Goal: Transaction & Acquisition: Download file/media

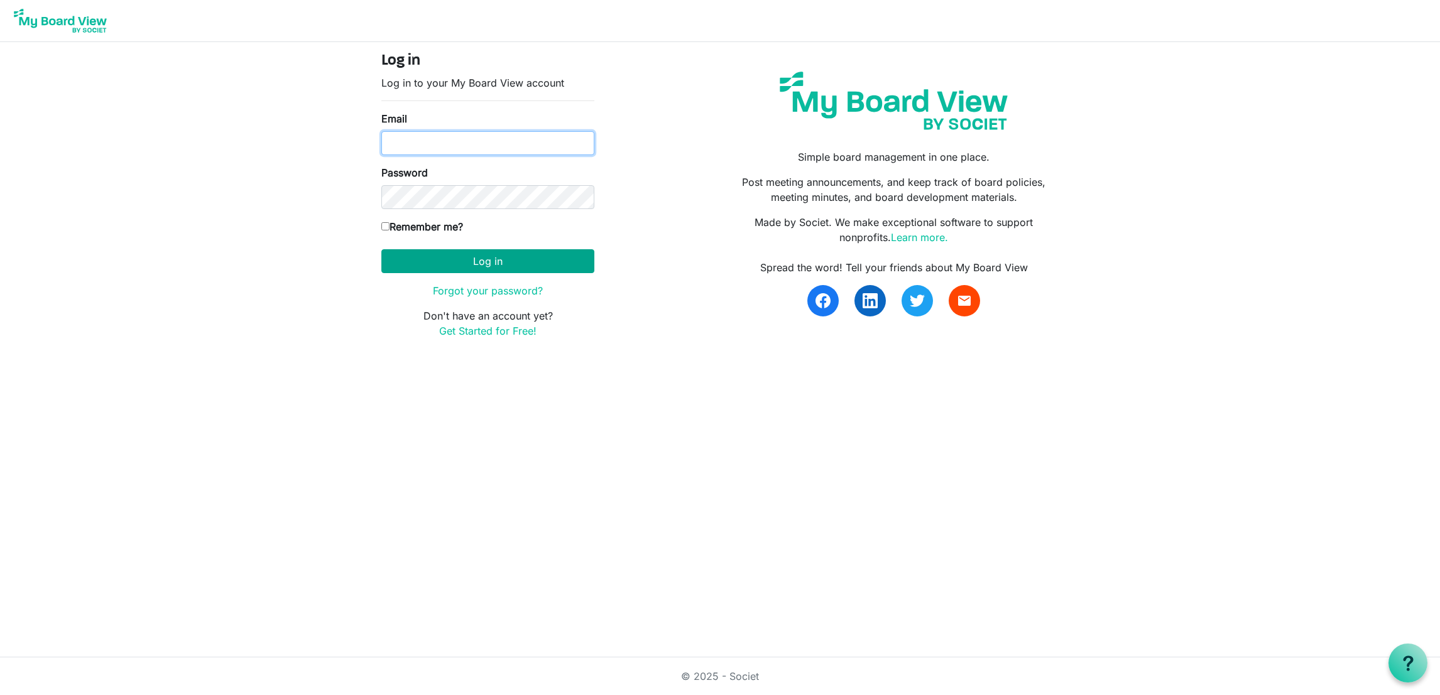
type input "[EMAIL_ADDRESS][DOMAIN_NAME]"
click at [520, 256] on button "Log in" at bounding box center [487, 261] width 213 height 24
click at [508, 255] on button "Log in" at bounding box center [487, 261] width 213 height 24
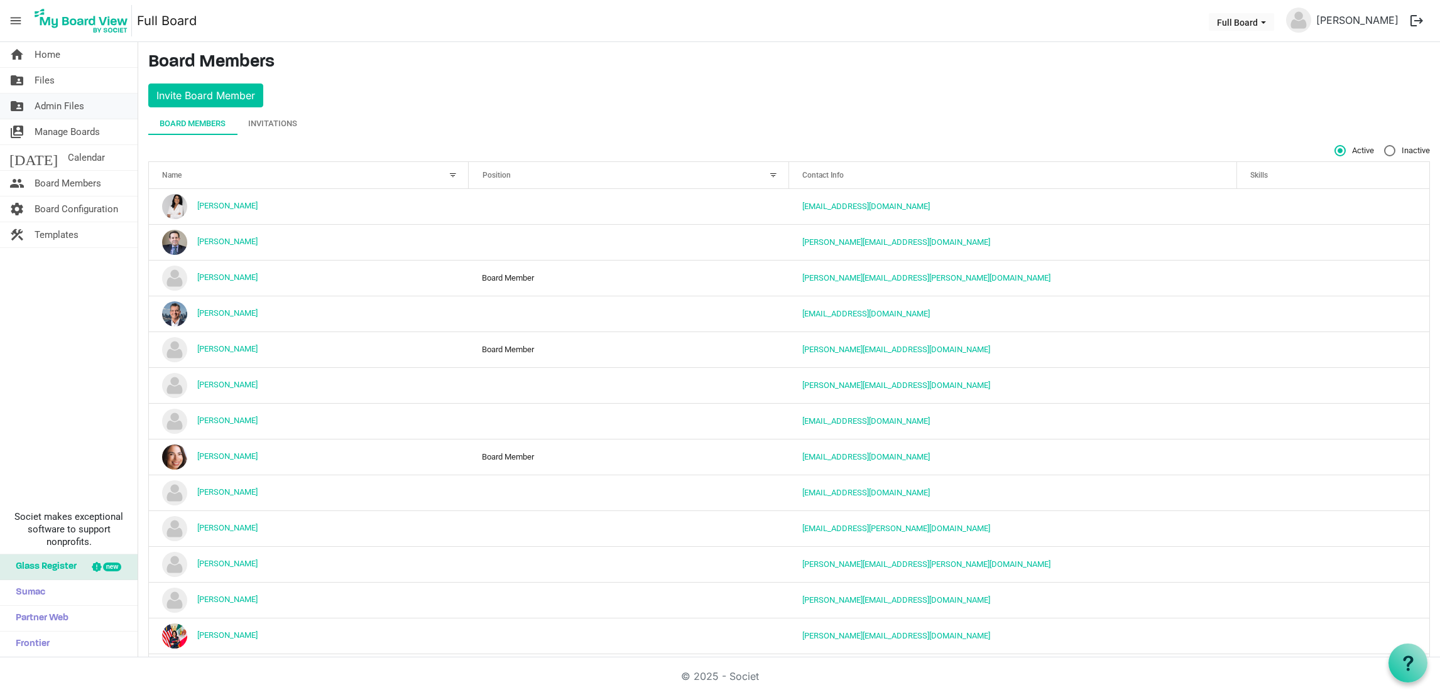
click at [59, 110] on span "Admin Files" at bounding box center [60, 106] width 50 height 25
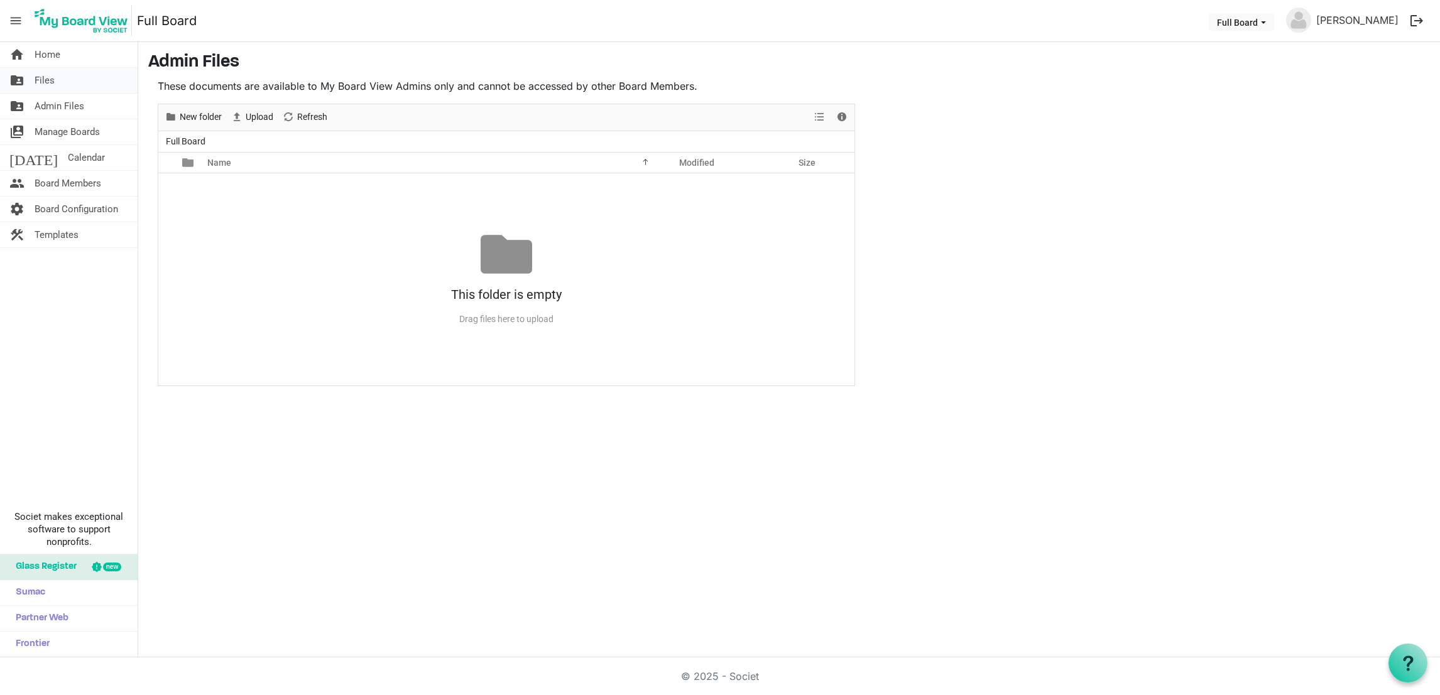
click at [47, 84] on span "Files" at bounding box center [45, 80] width 20 height 25
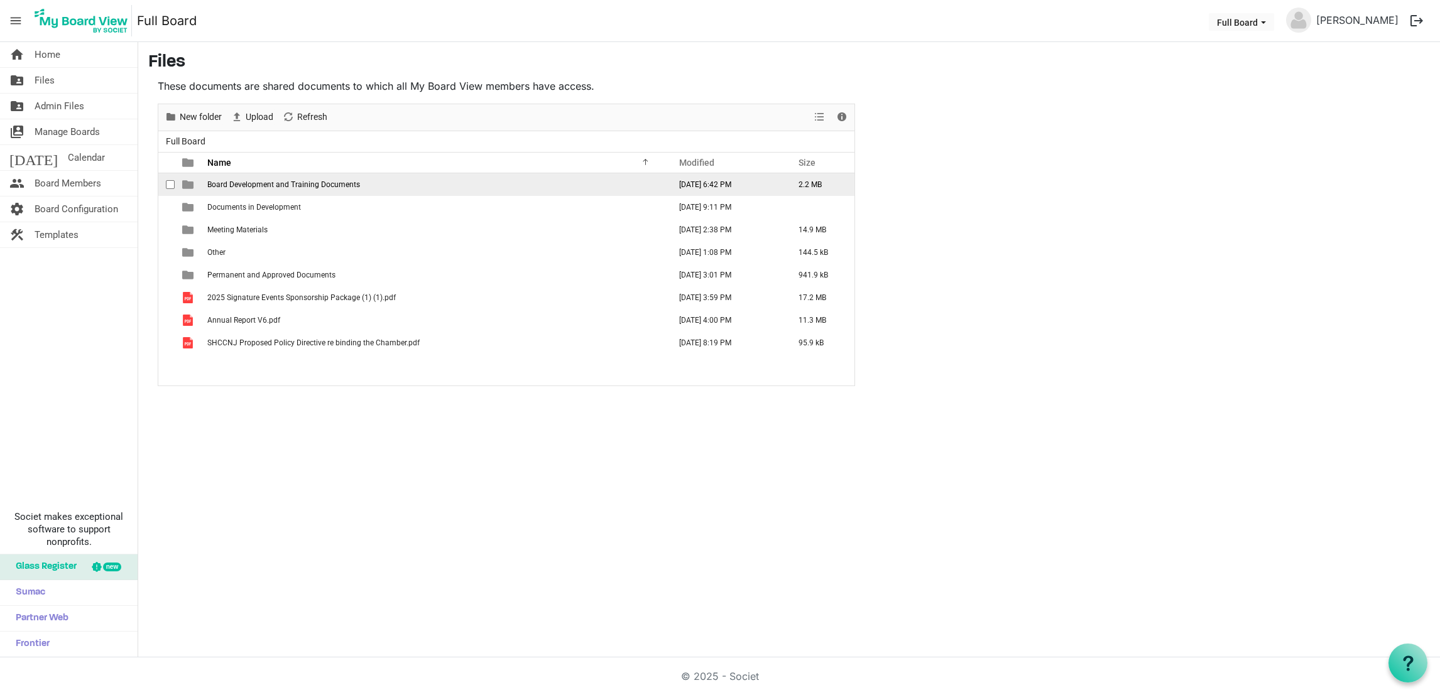
click at [321, 183] on span "Board Development and Training Documents" at bounding box center [283, 184] width 153 height 9
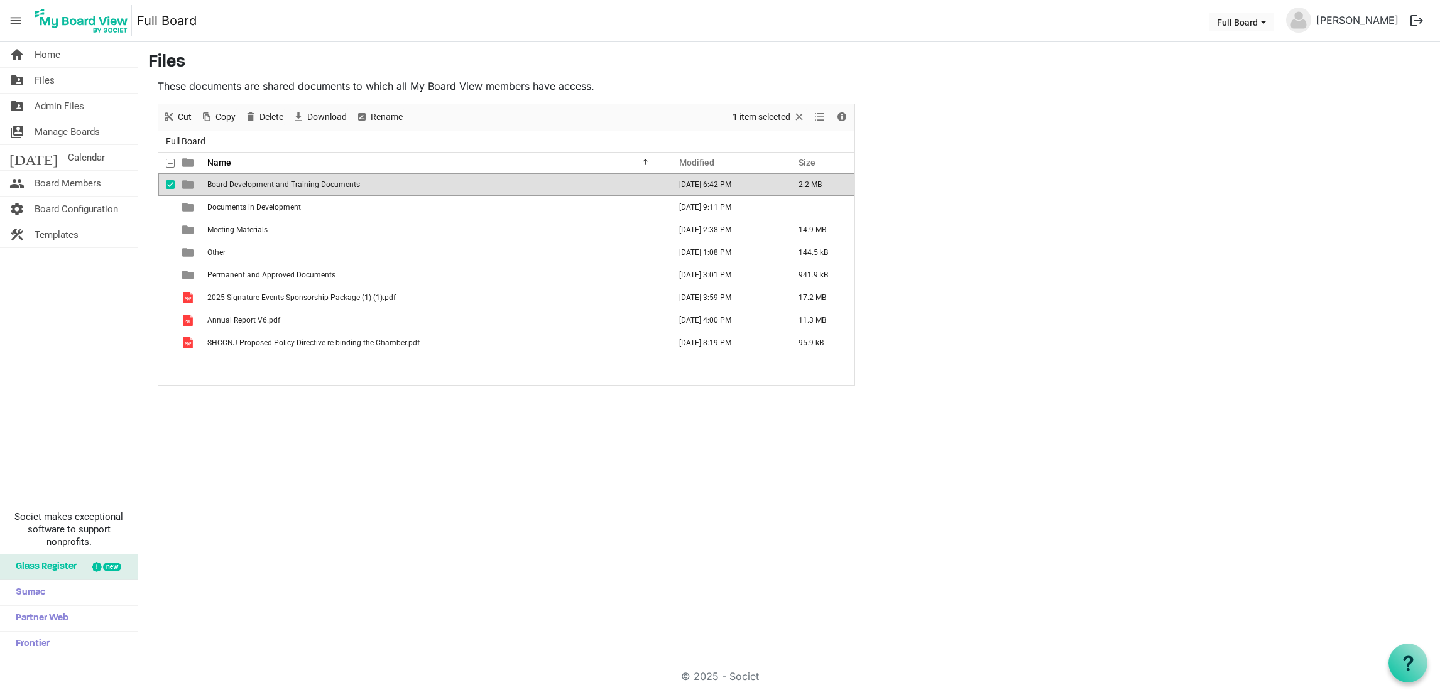
click at [293, 183] on span "Board Development and Training Documents" at bounding box center [283, 184] width 153 height 9
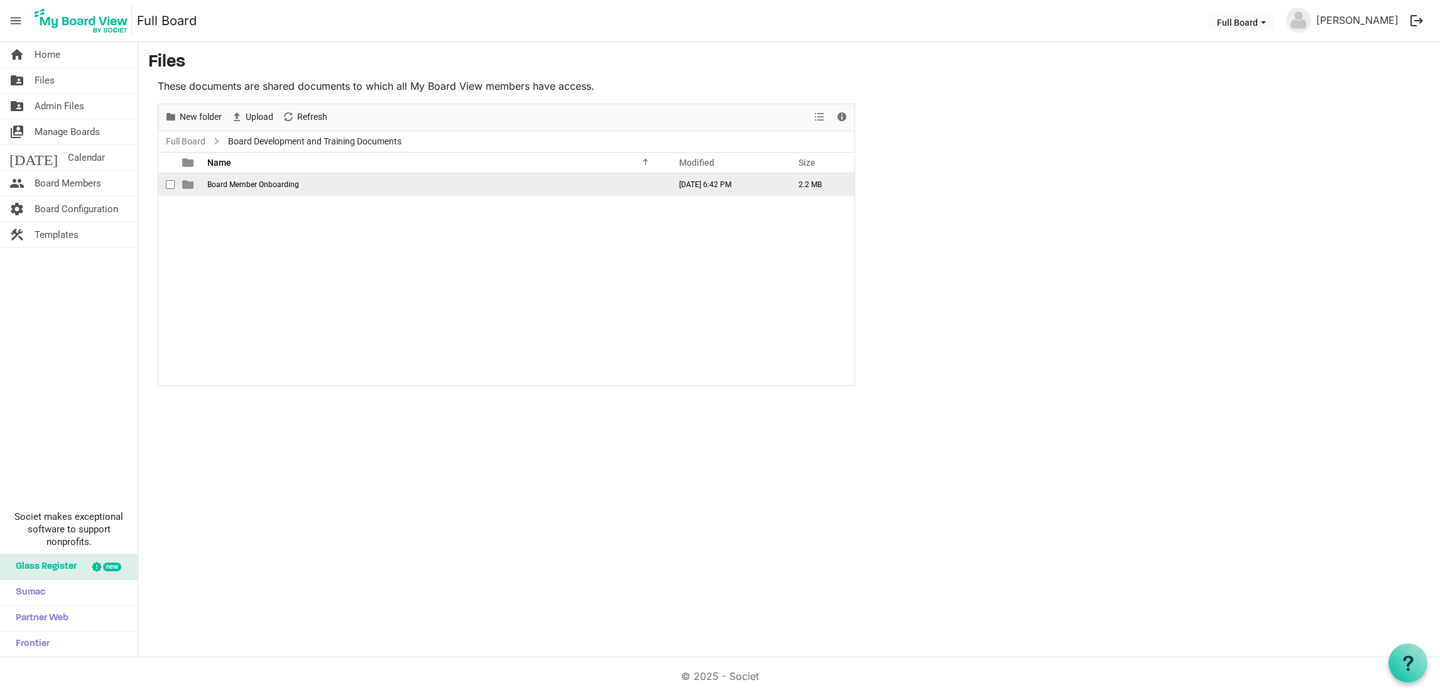
click at [275, 188] on span "Board Member Onboarding" at bounding box center [253, 184] width 92 height 9
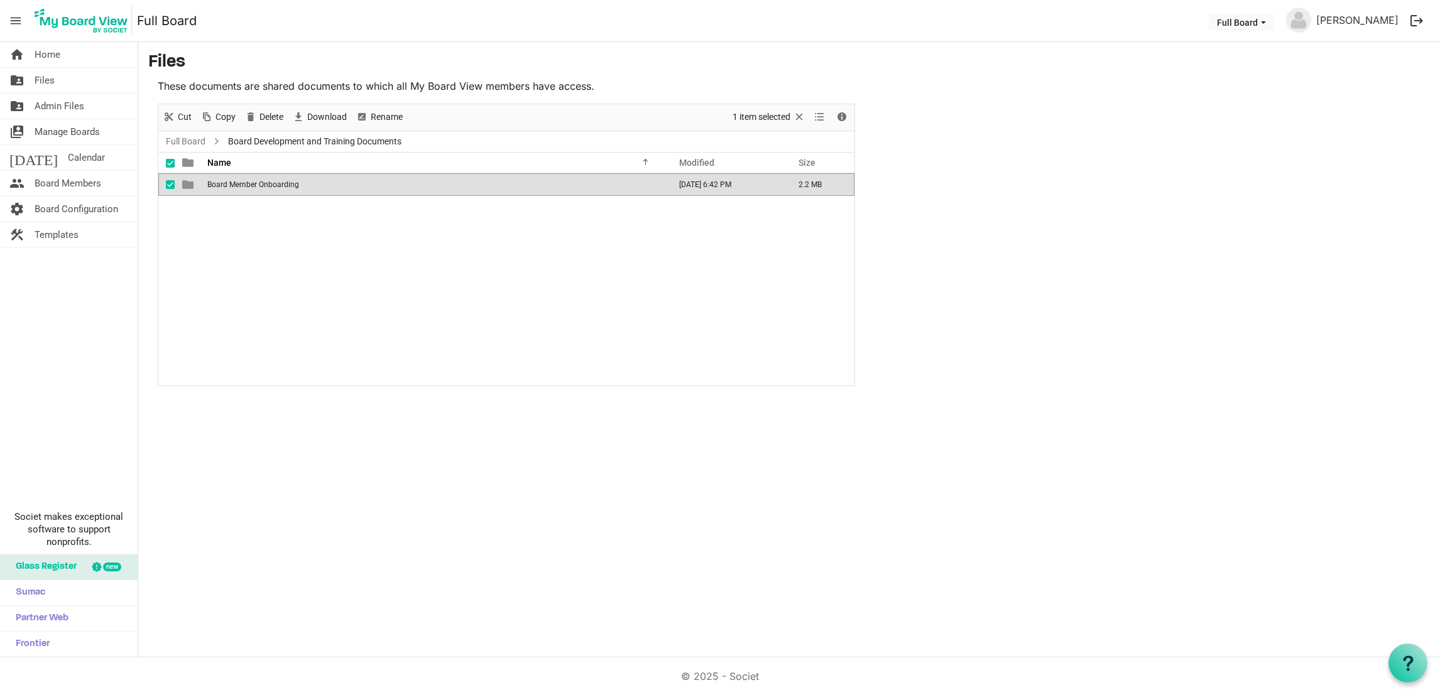
click at [275, 188] on span "Board Member Onboarding" at bounding box center [253, 184] width 92 height 9
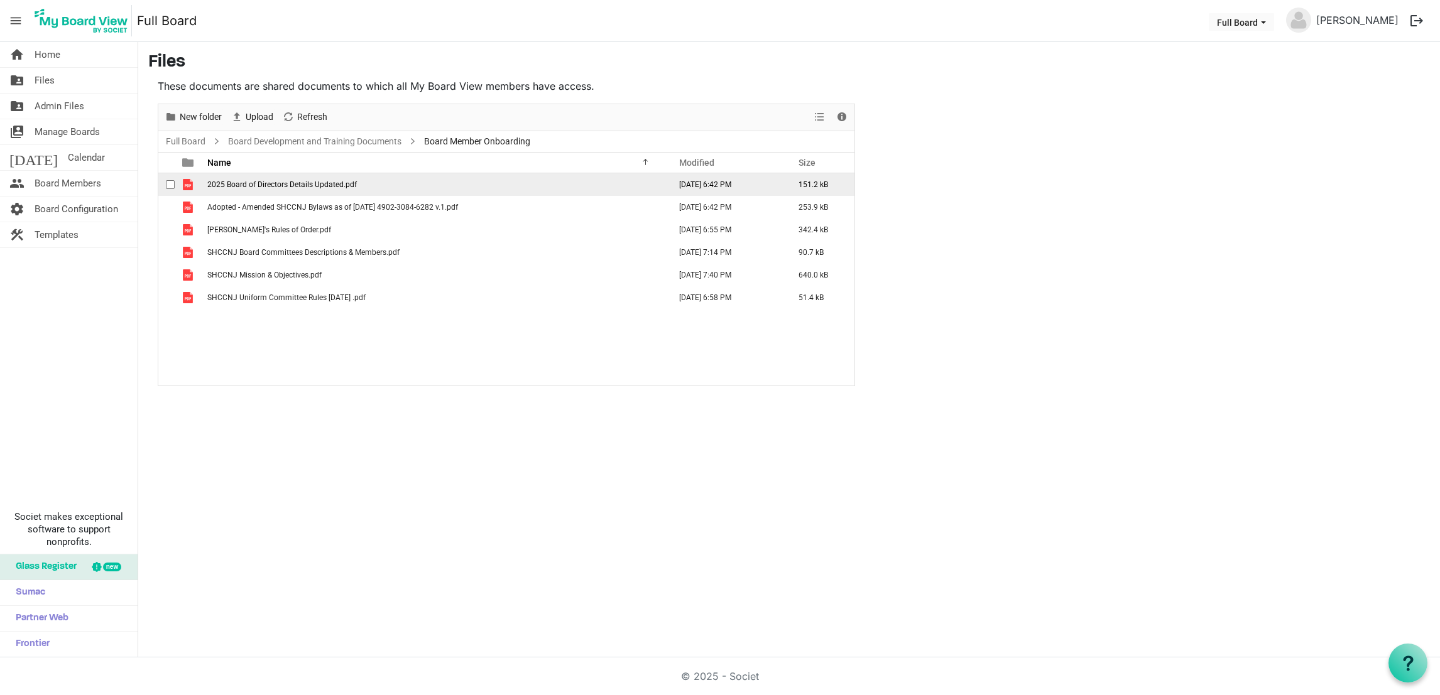
click at [171, 180] on span "checkbox" at bounding box center [170, 184] width 9 height 9
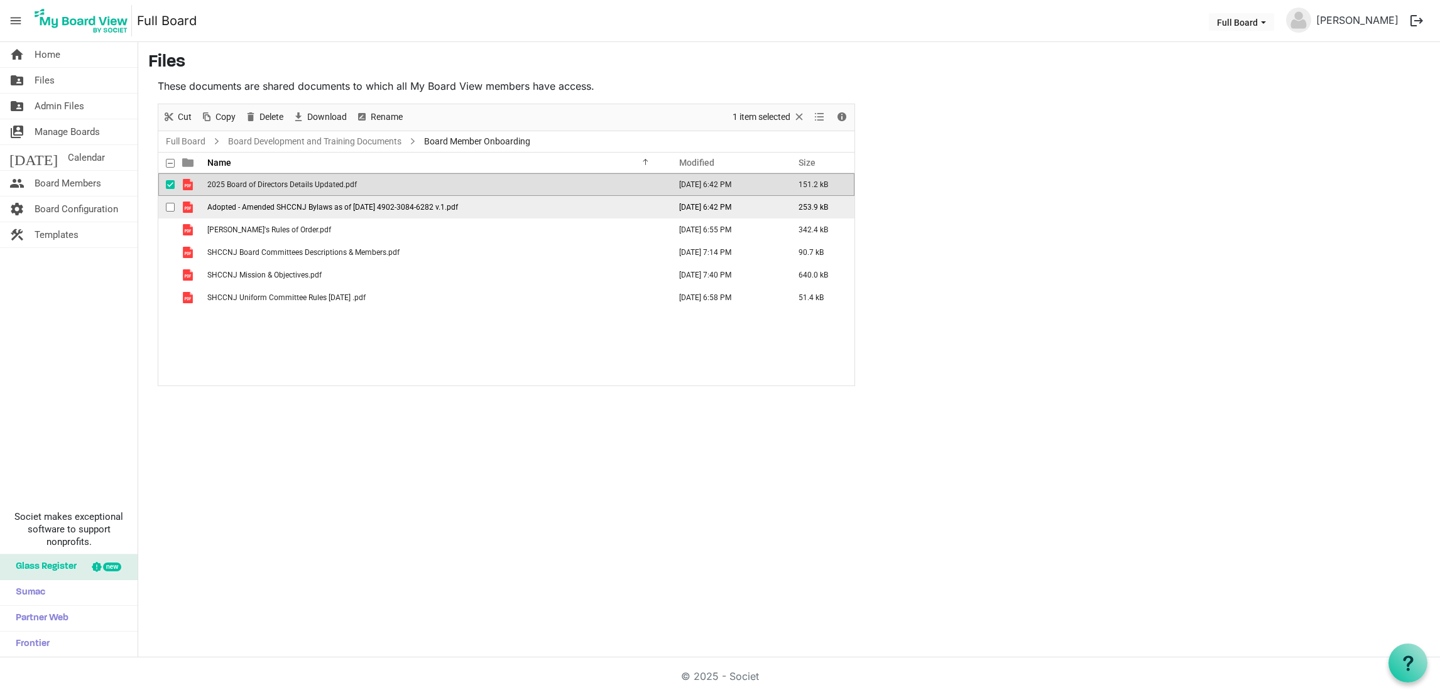
click at [167, 207] on span "checkbox" at bounding box center [170, 207] width 9 height 9
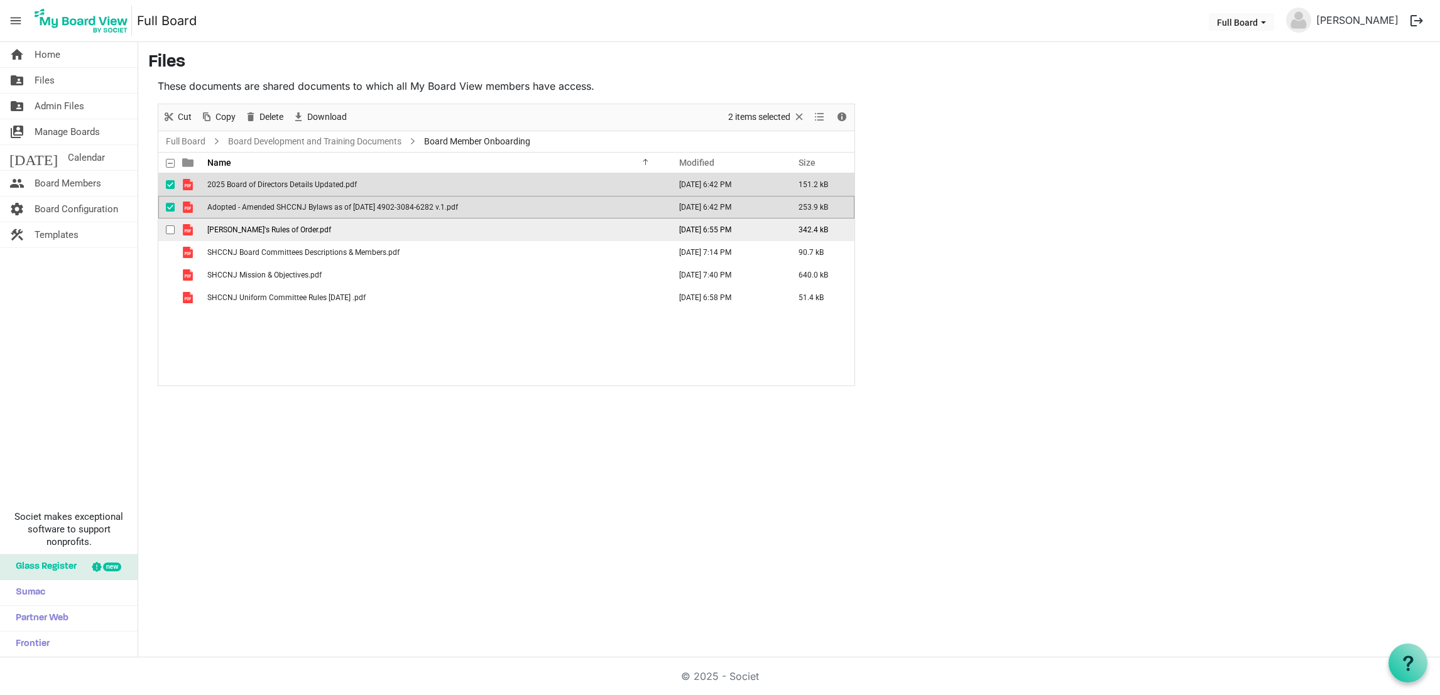
click at [168, 240] on td "checkbox" at bounding box center [166, 230] width 16 height 23
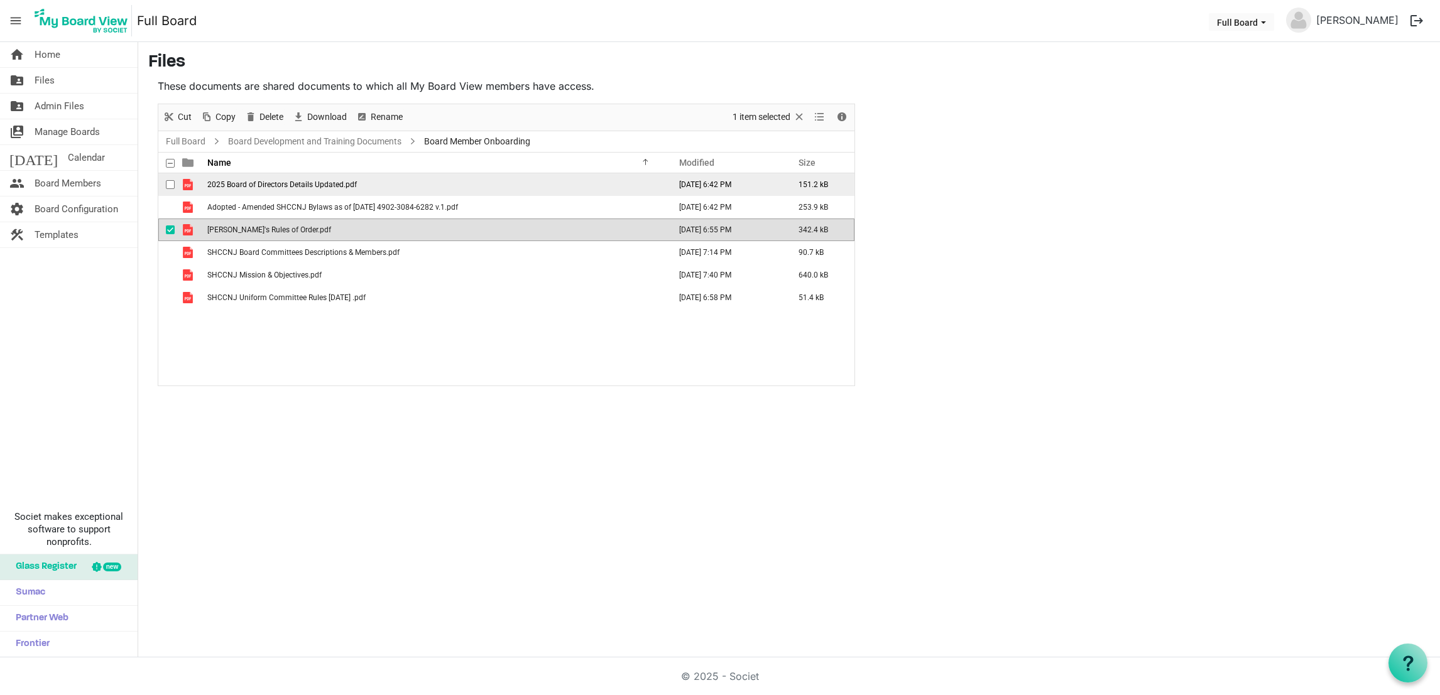
click at [168, 185] on span "checkbox" at bounding box center [170, 184] width 9 height 9
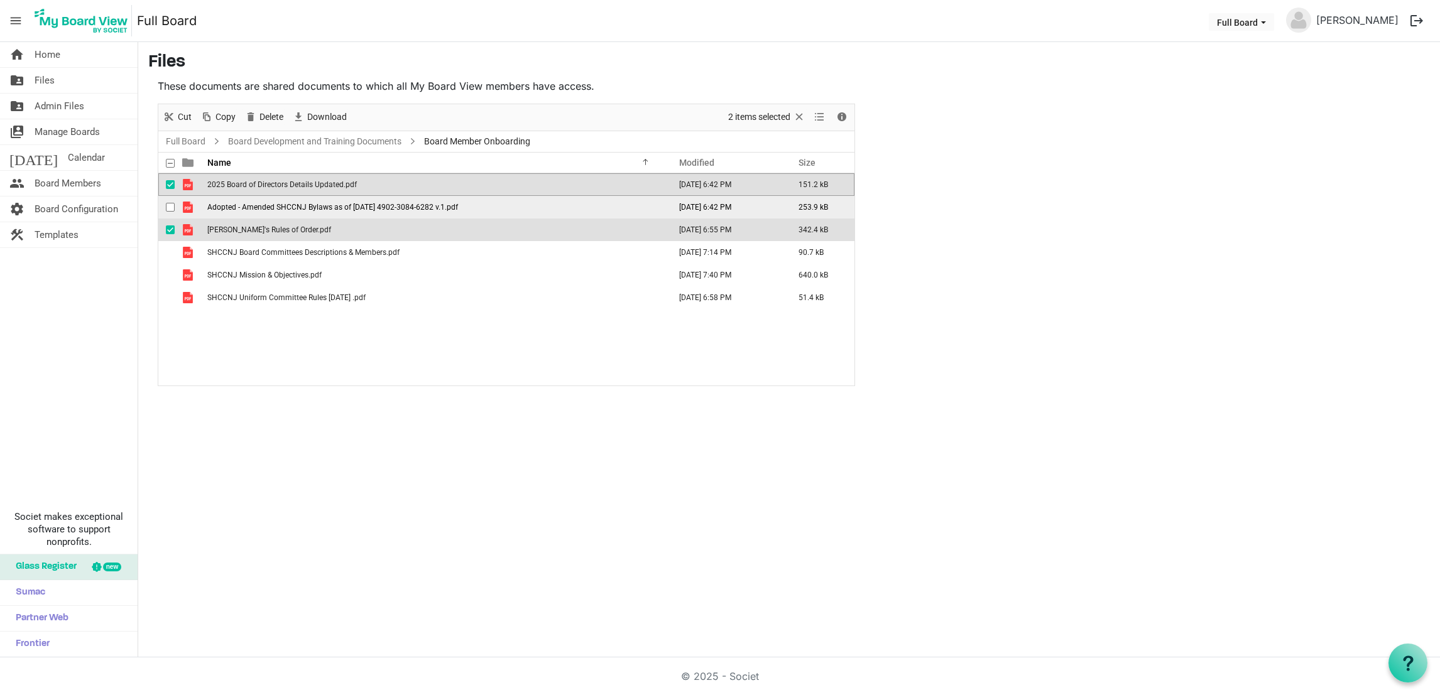
click at [168, 206] on span "checkbox" at bounding box center [170, 207] width 9 height 9
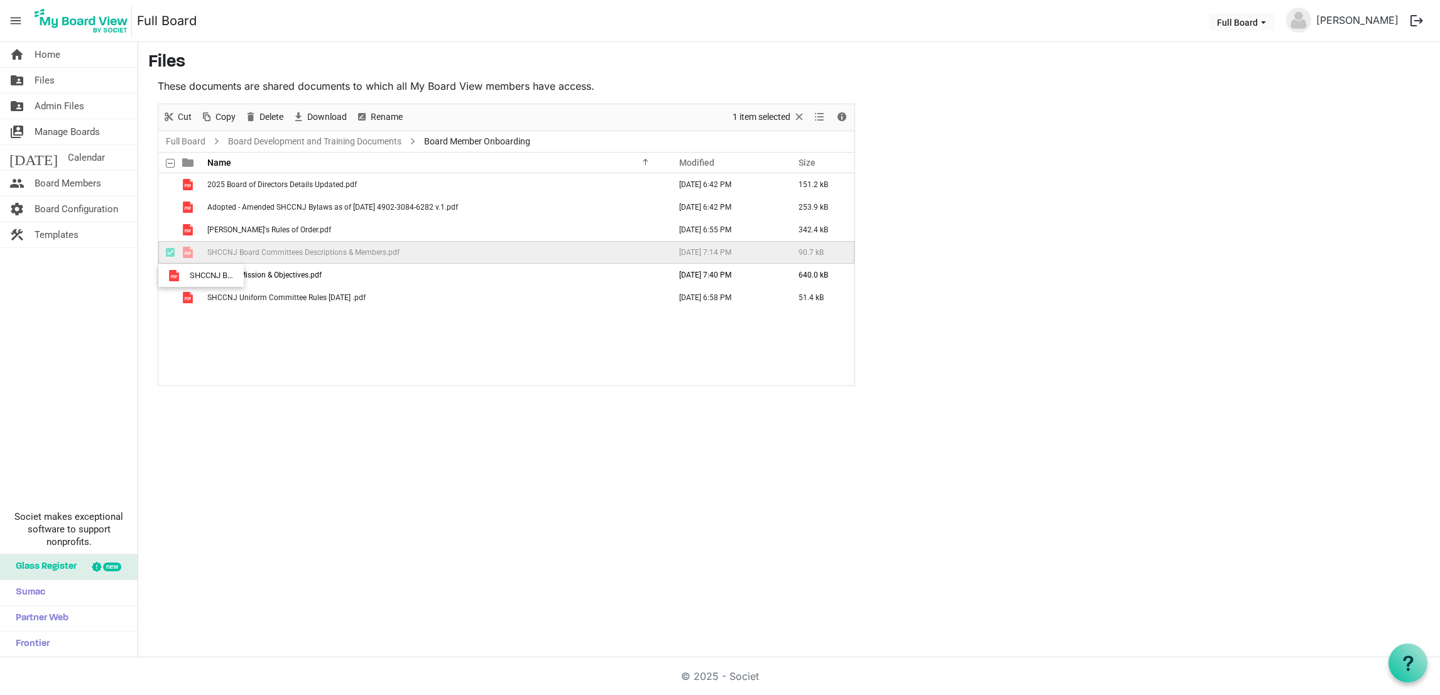
drag, startPoint x: 171, startPoint y: 252, endPoint x: 171, endPoint y: 278, distance: 26.4
click at [171, 278] on tbody "2025 Board of Directors Details Updated.pdf [DATE] 6:42 PM 151.2 kB Adopted - A…" at bounding box center [506, 241] width 696 height 136
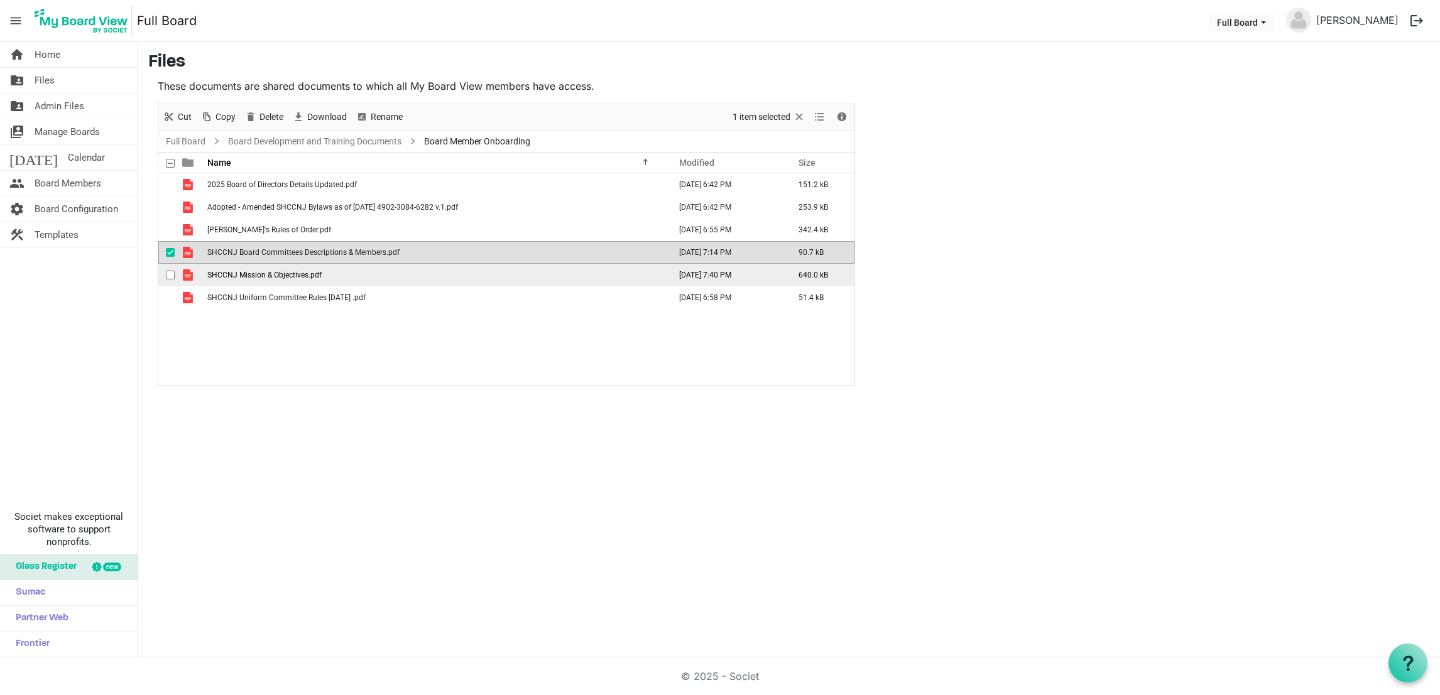
click at [171, 278] on span "checkbox" at bounding box center [170, 275] width 9 height 9
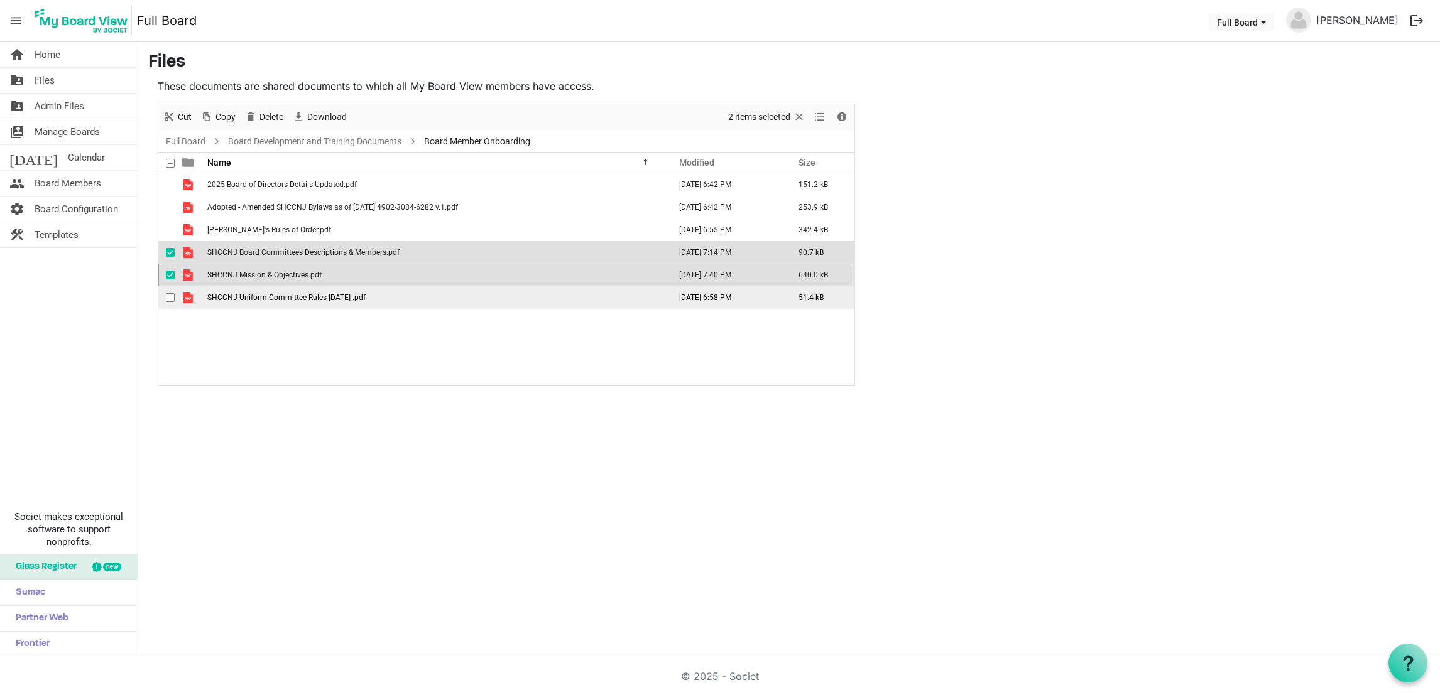
click at [171, 291] on div "checkbox" at bounding box center [173, 297] width 15 height 13
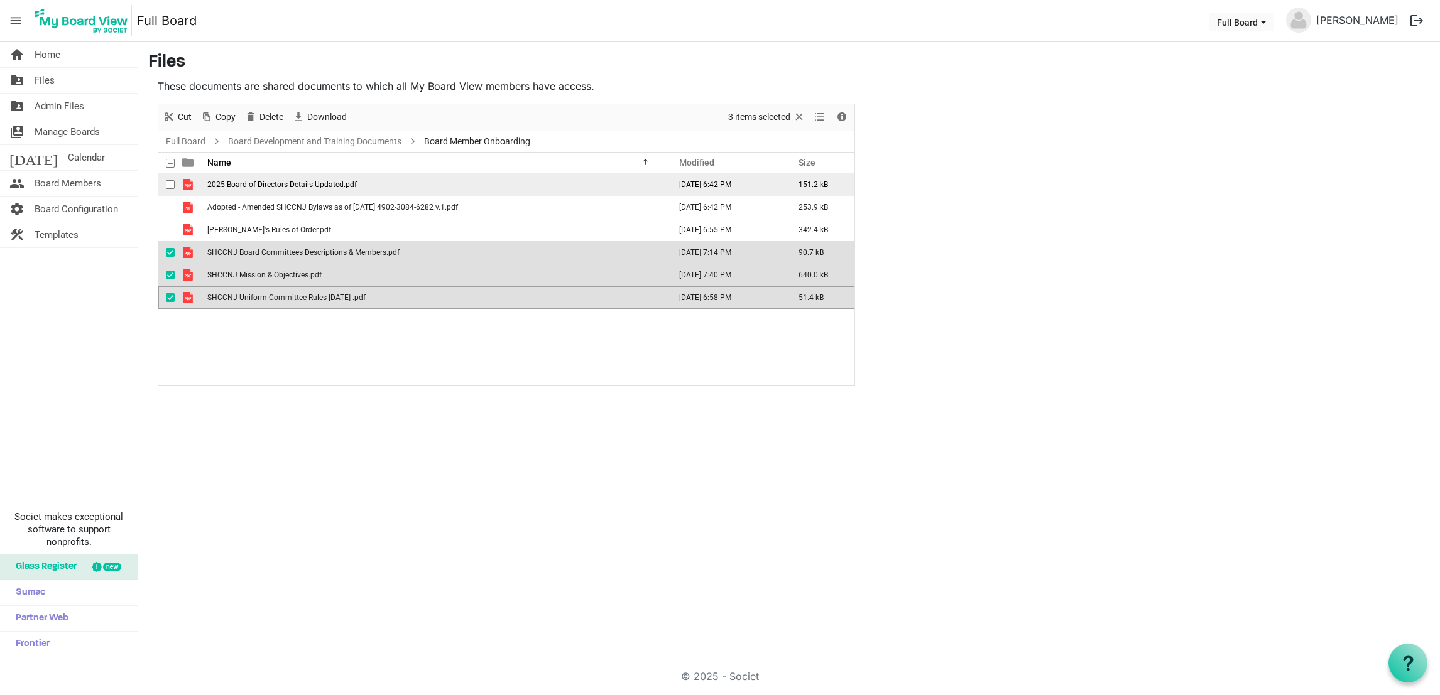
click at [165, 178] on td "checkbox" at bounding box center [166, 184] width 16 height 23
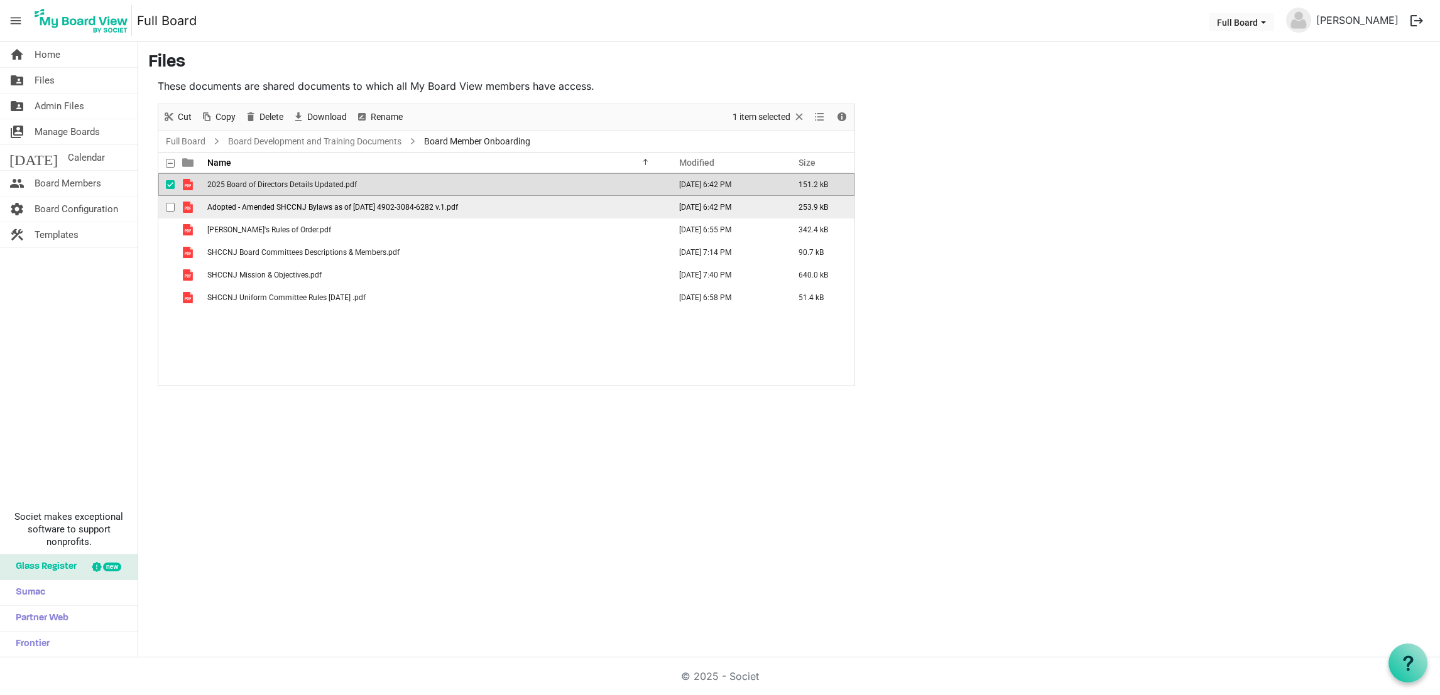
click at [171, 210] on span "checkbox" at bounding box center [170, 207] width 9 height 9
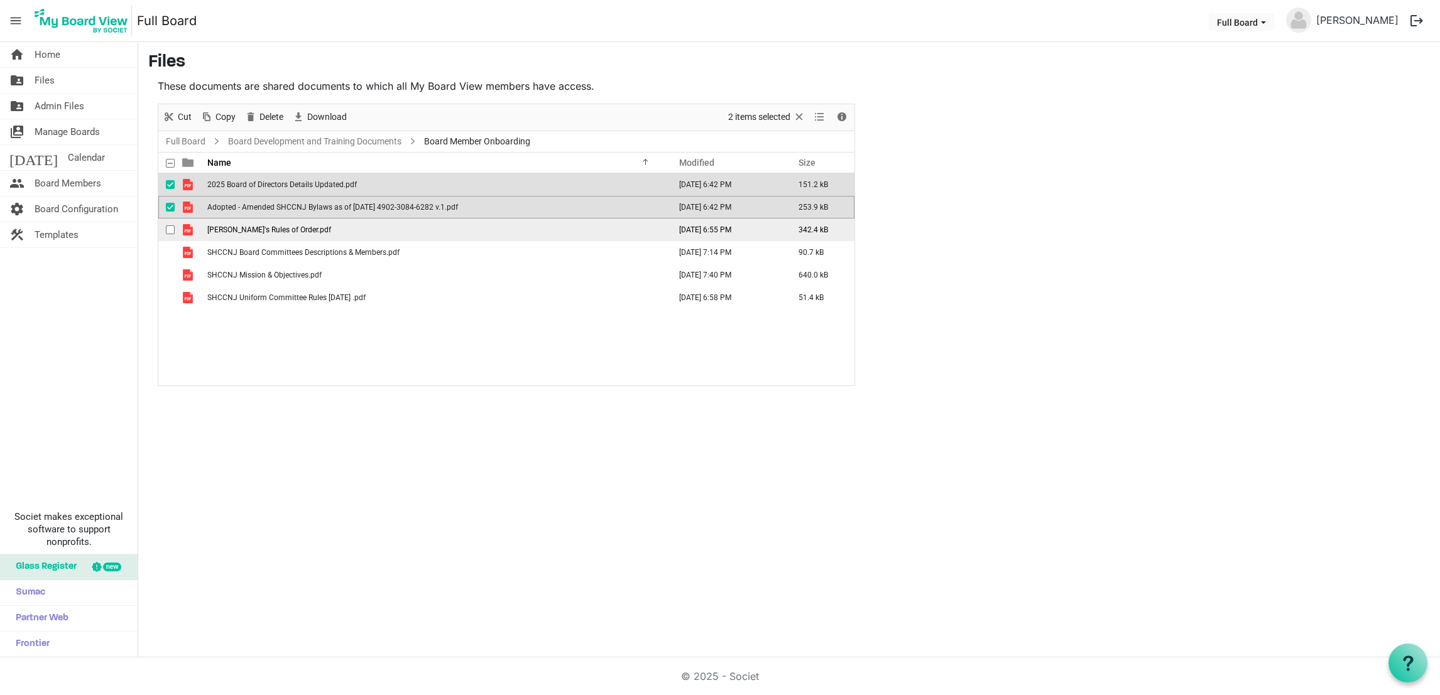
click at [171, 234] on div "checkbox" at bounding box center [173, 230] width 15 height 13
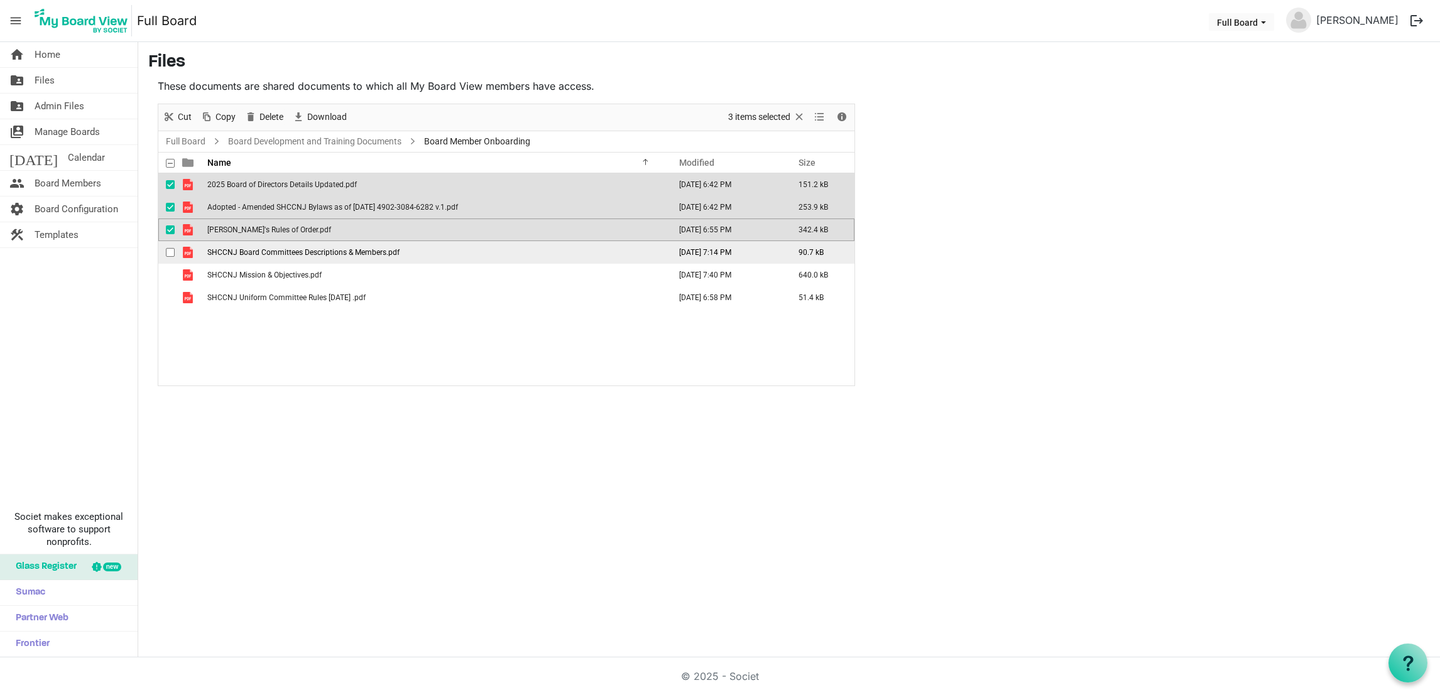
click at [171, 246] on div "checkbox" at bounding box center [173, 252] width 15 height 13
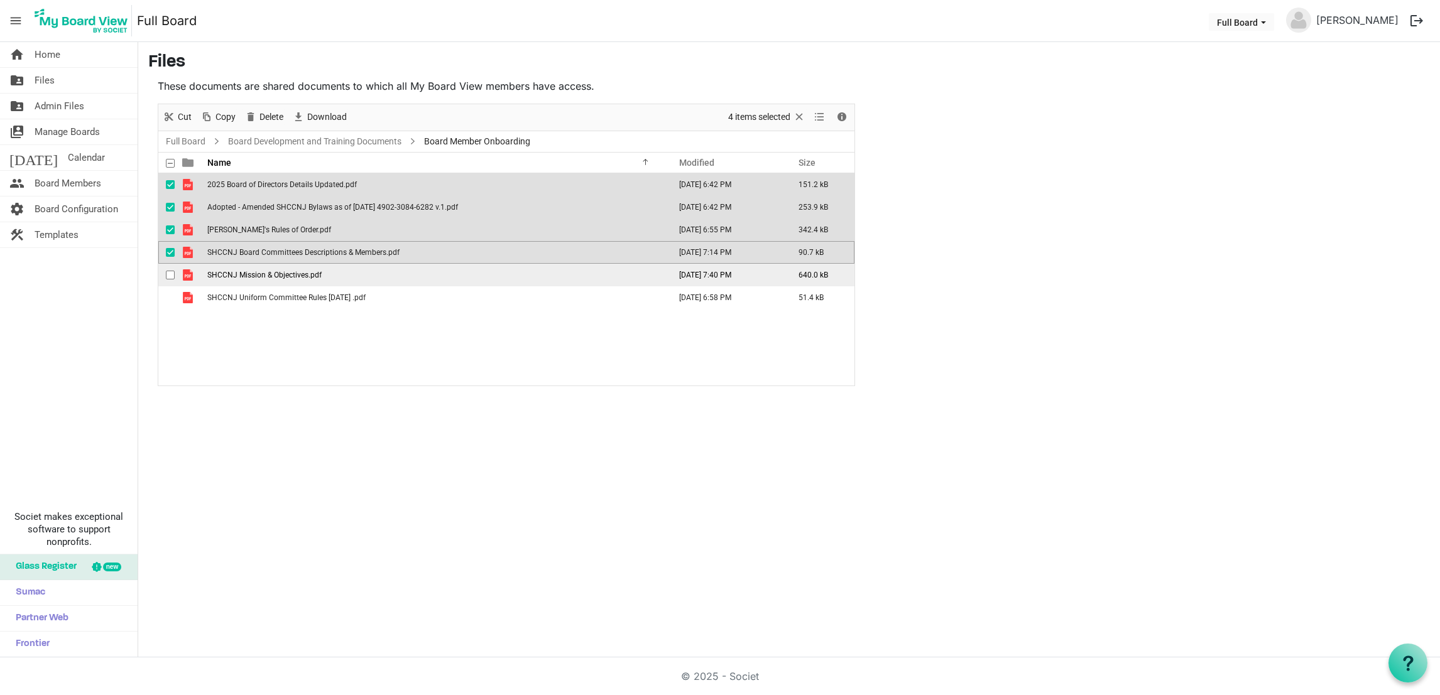
click at [171, 276] on span "checkbox" at bounding box center [170, 275] width 9 height 9
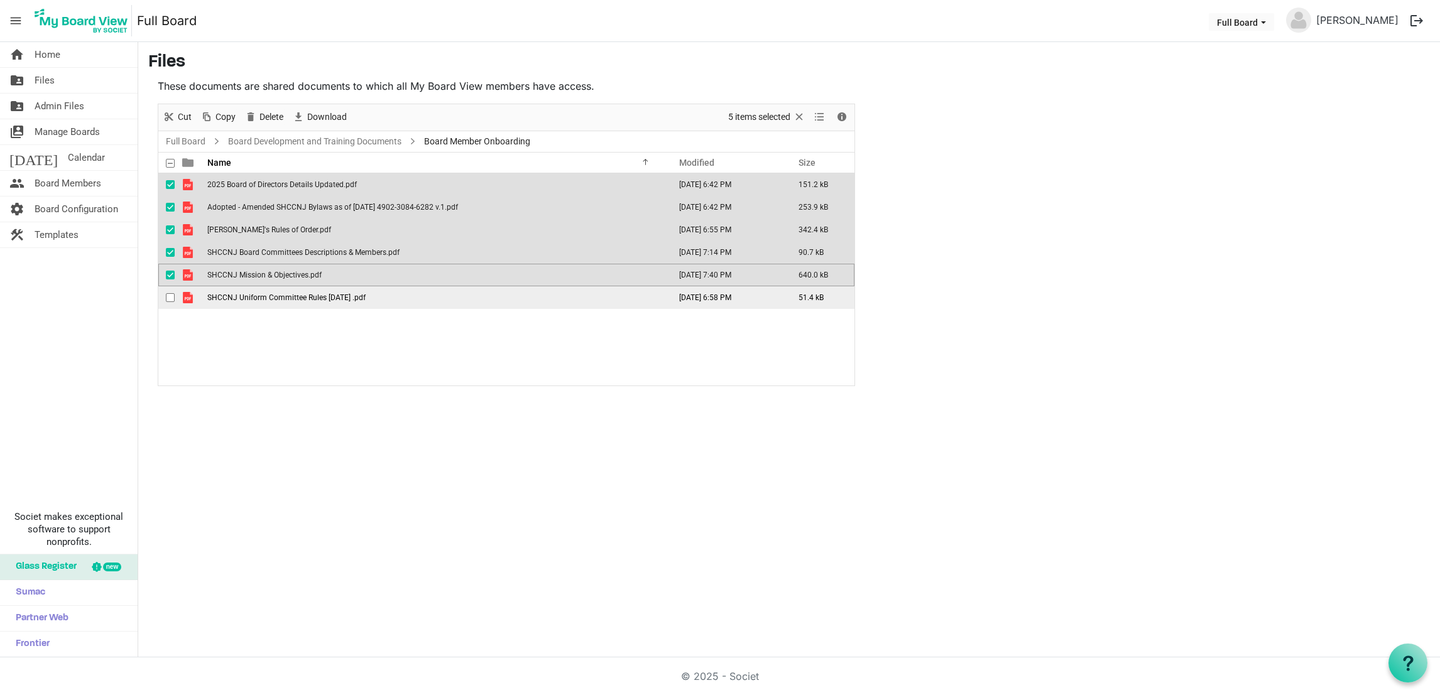
click at [171, 301] on span "checkbox" at bounding box center [170, 297] width 9 height 9
click at [310, 114] on span "Download" at bounding box center [327, 117] width 42 height 16
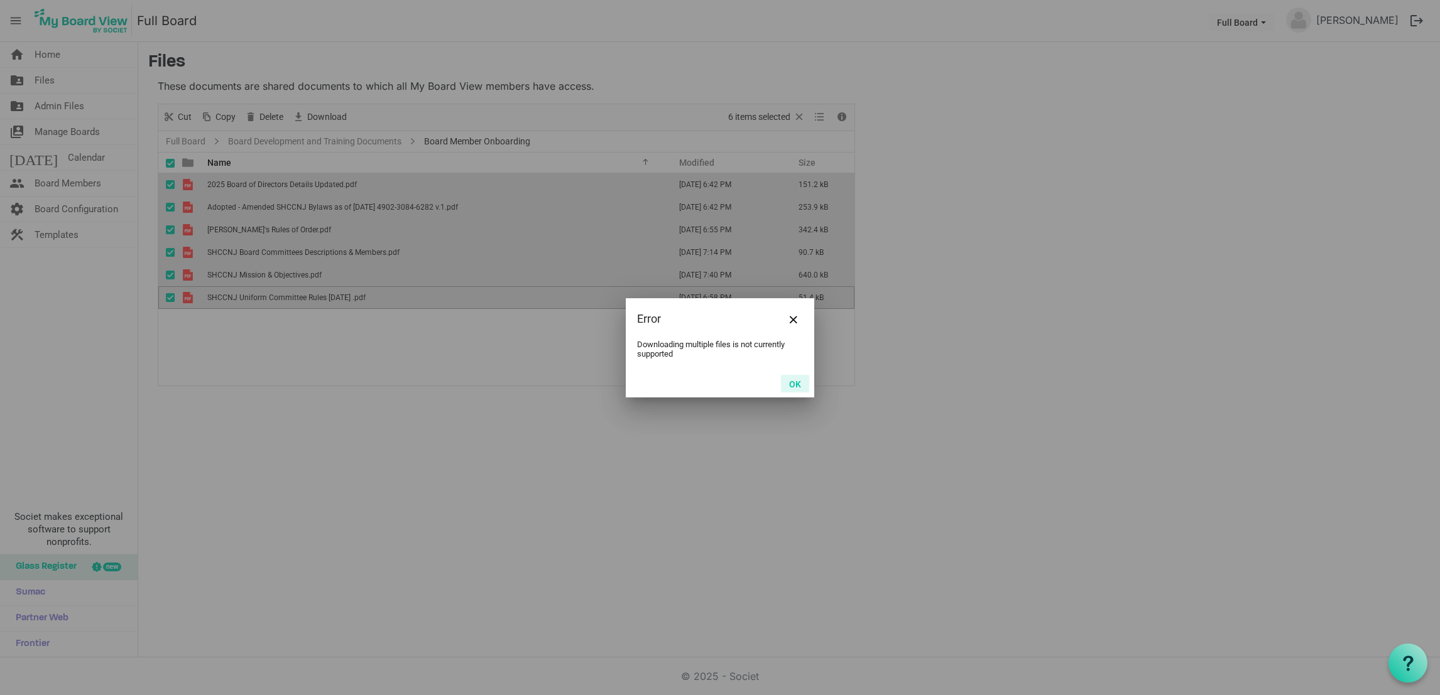
click at [802, 385] on button "OK" at bounding box center [795, 384] width 28 height 18
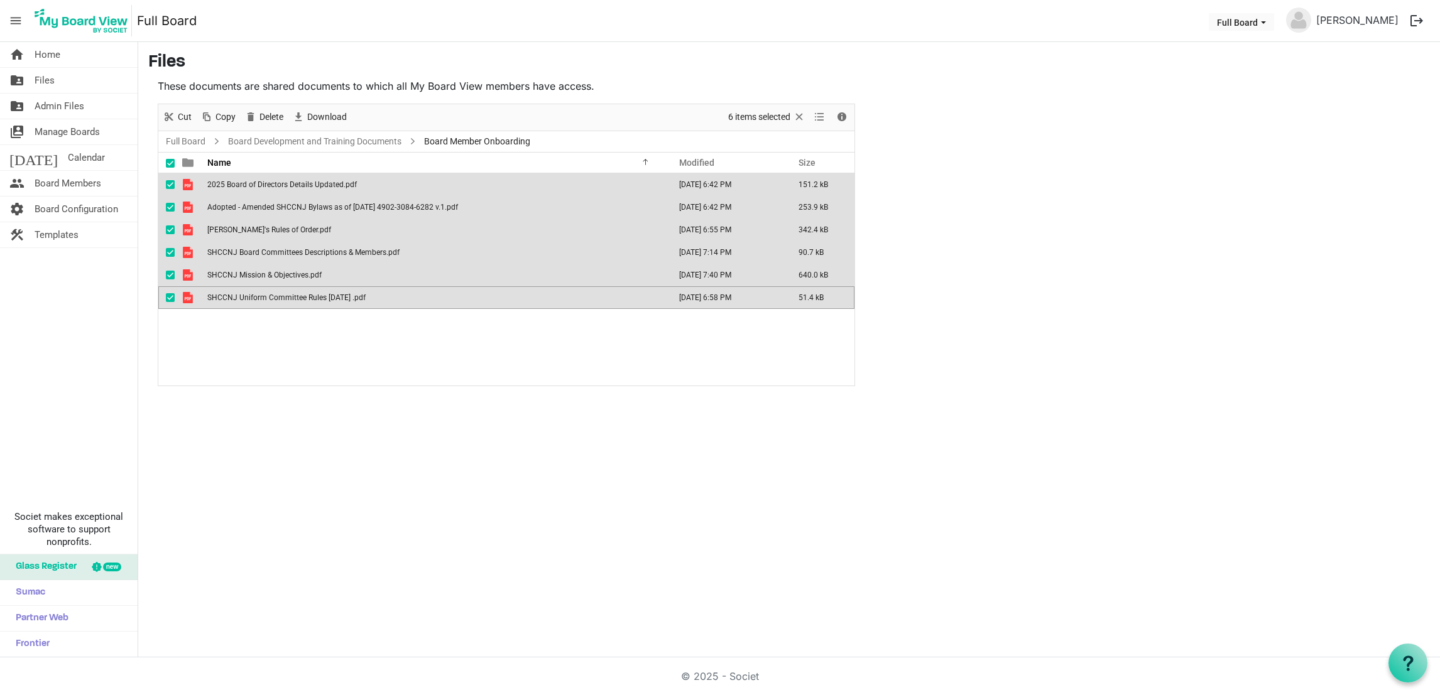
click at [430, 385] on div "2025 Board of Directors Details Updated.pdf [DATE] 6:42 PM 151.2 kB Adopted - A…" at bounding box center [506, 279] width 696 height 212
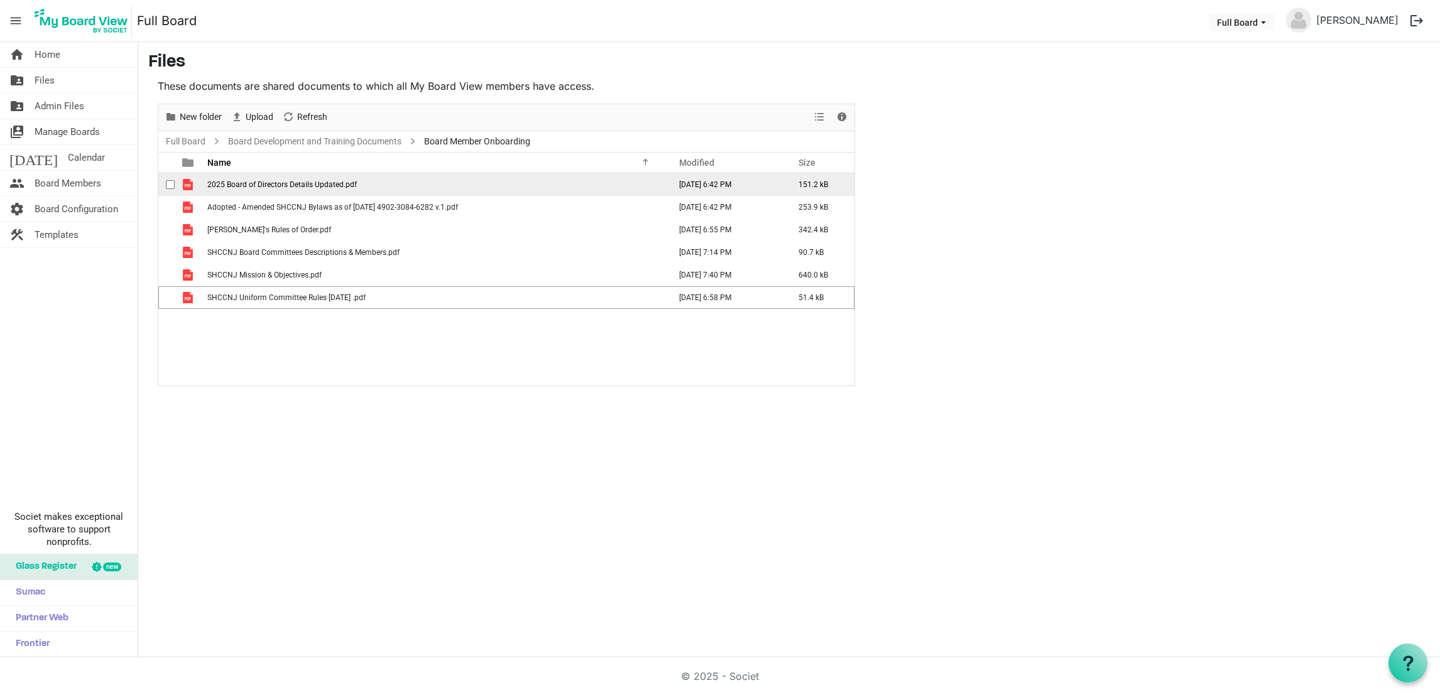
click at [176, 185] on div "checkbox" at bounding box center [173, 184] width 15 height 13
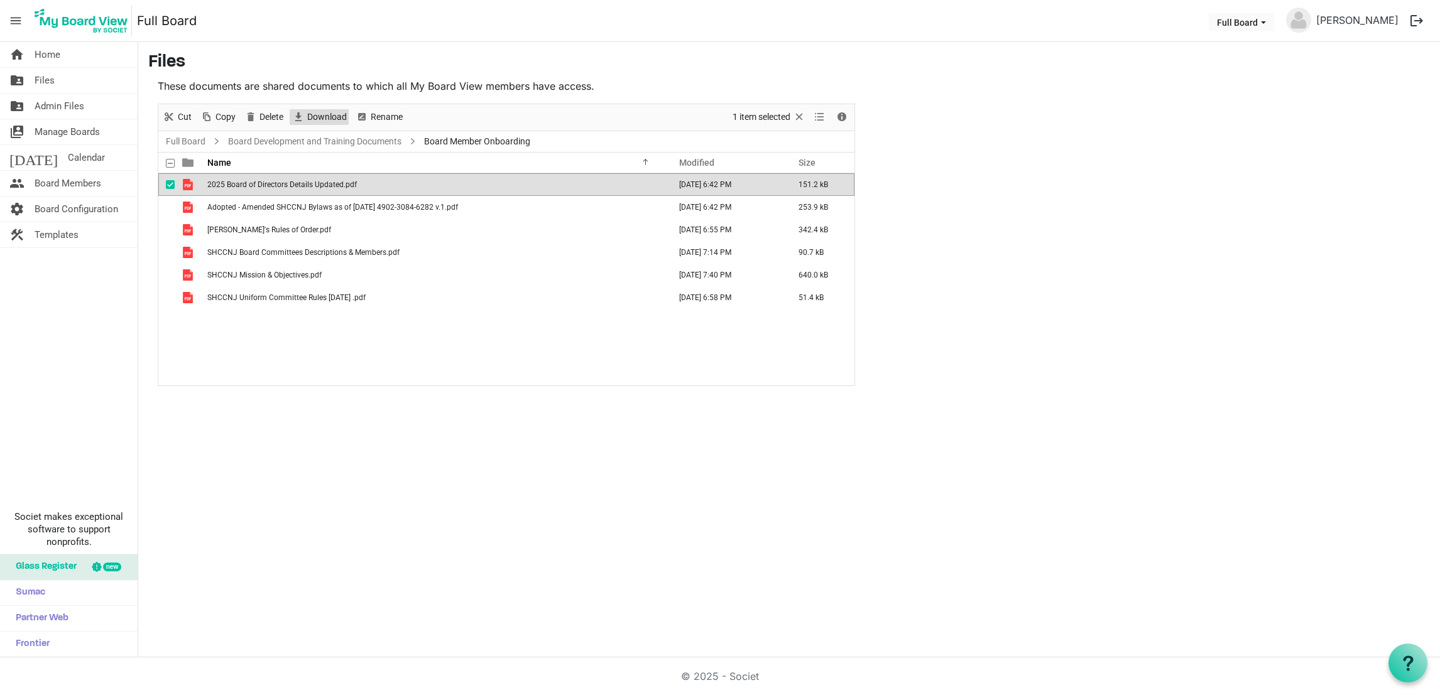
click at [313, 122] on span "Download" at bounding box center [327, 117] width 42 height 16
click at [170, 206] on span "checkbox" at bounding box center [170, 207] width 9 height 9
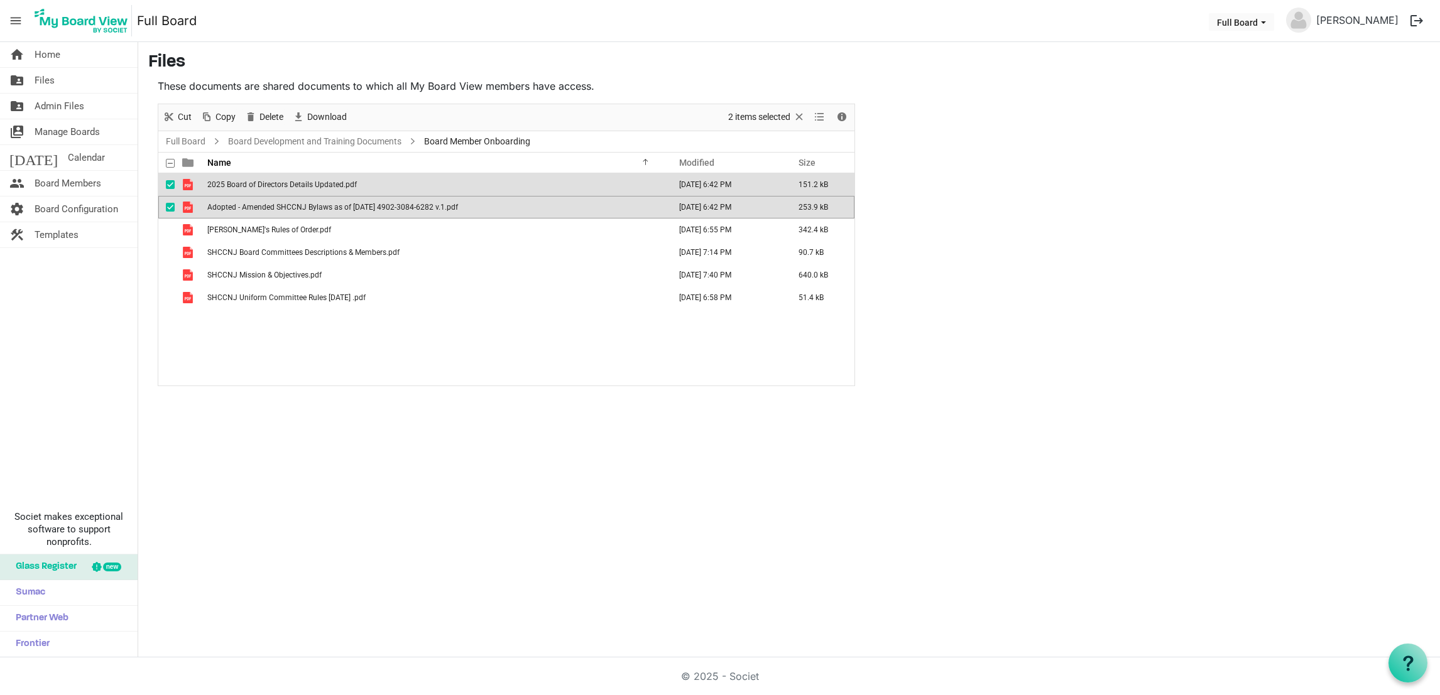
click at [168, 181] on span "checkbox" at bounding box center [170, 184] width 9 height 9
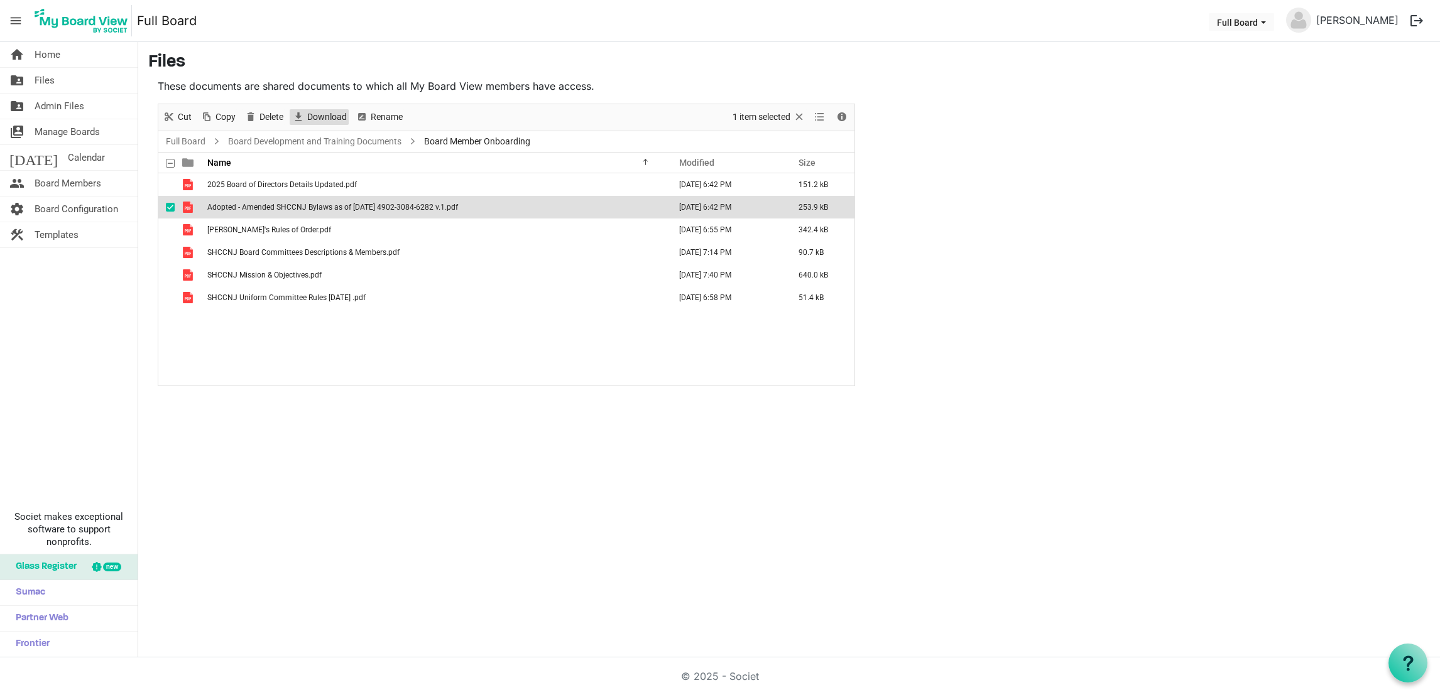
click at [315, 118] on span "Download" at bounding box center [327, 117] width 42 height 16
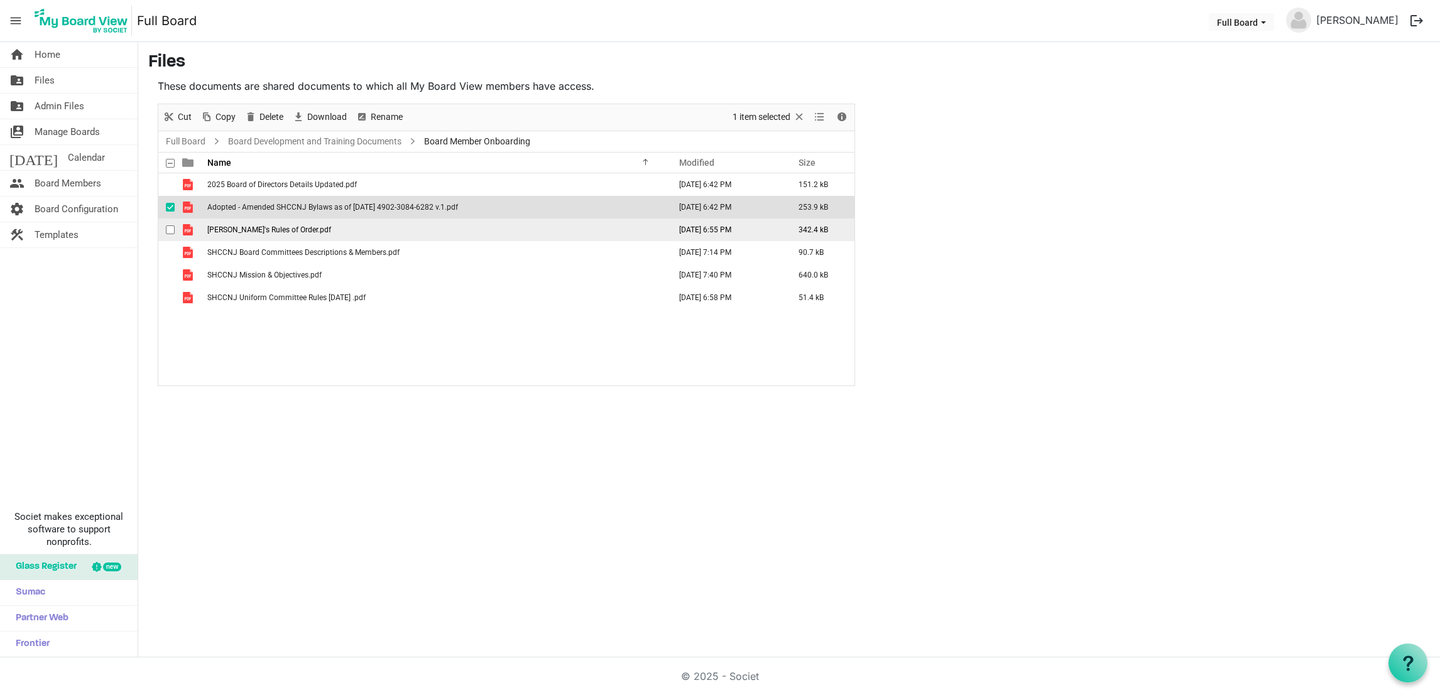
click at [172, 229] on span "checkbox" at bounding box center [170, 230] width 9 height 9
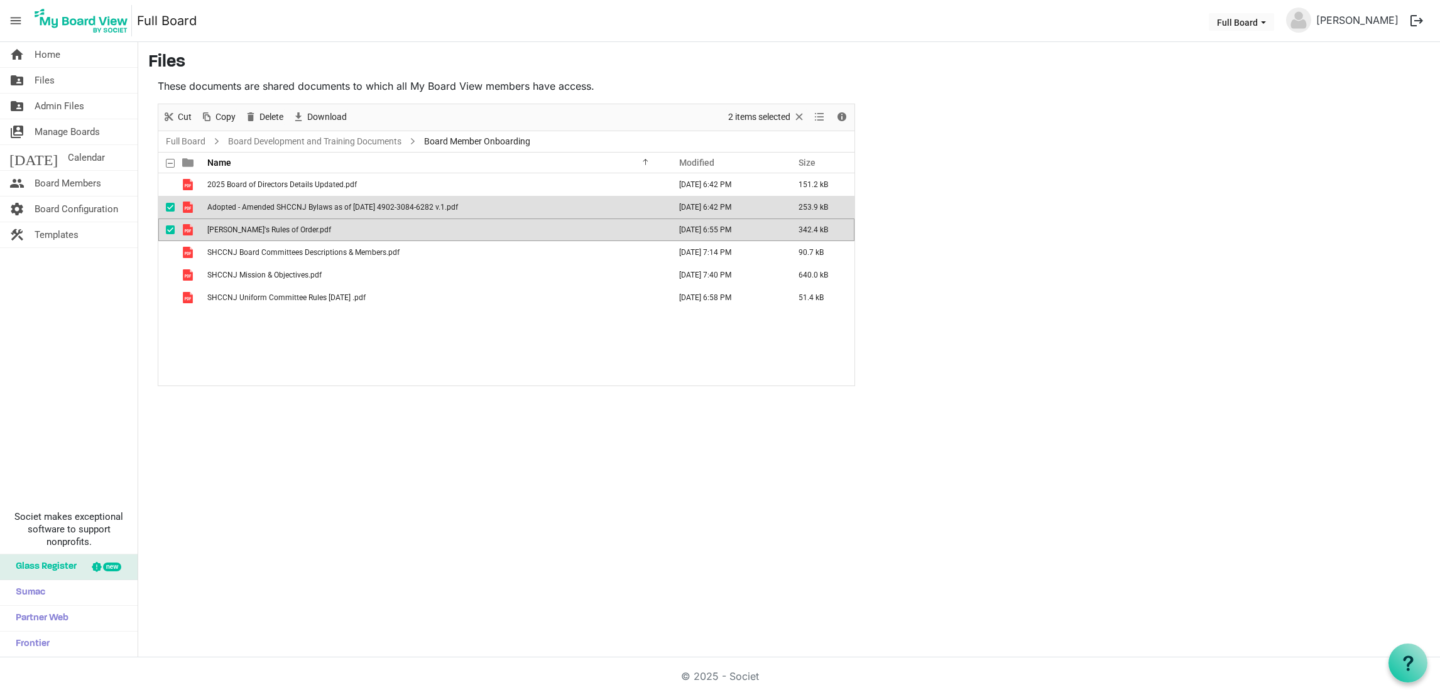
click at [172, 206] on span "checkbox" at bounding box center [170, 207] width 9 height 9
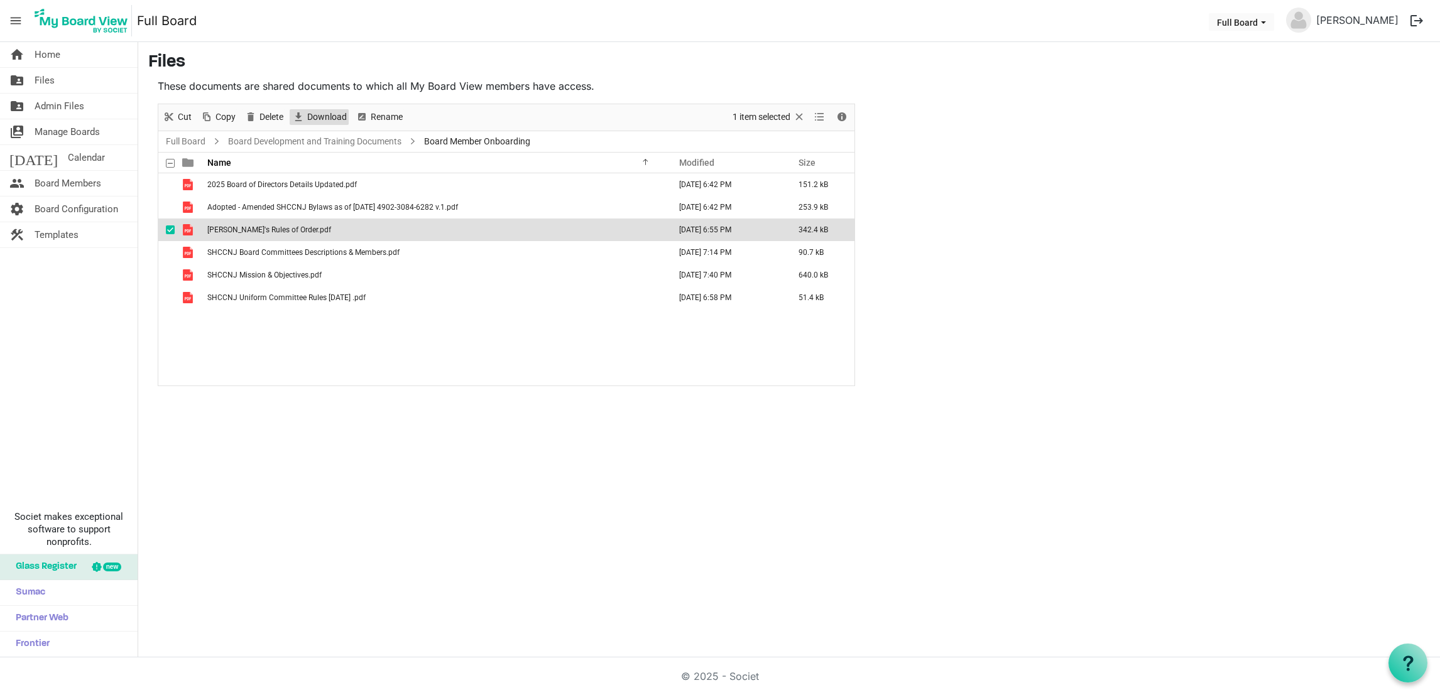
click at [315, 109] on span "Download" at bounding box center [327, 117] width 42 height 16
click at [171, 255] on span "checkbox" at bounding box center [170, 252] width 9 height 9
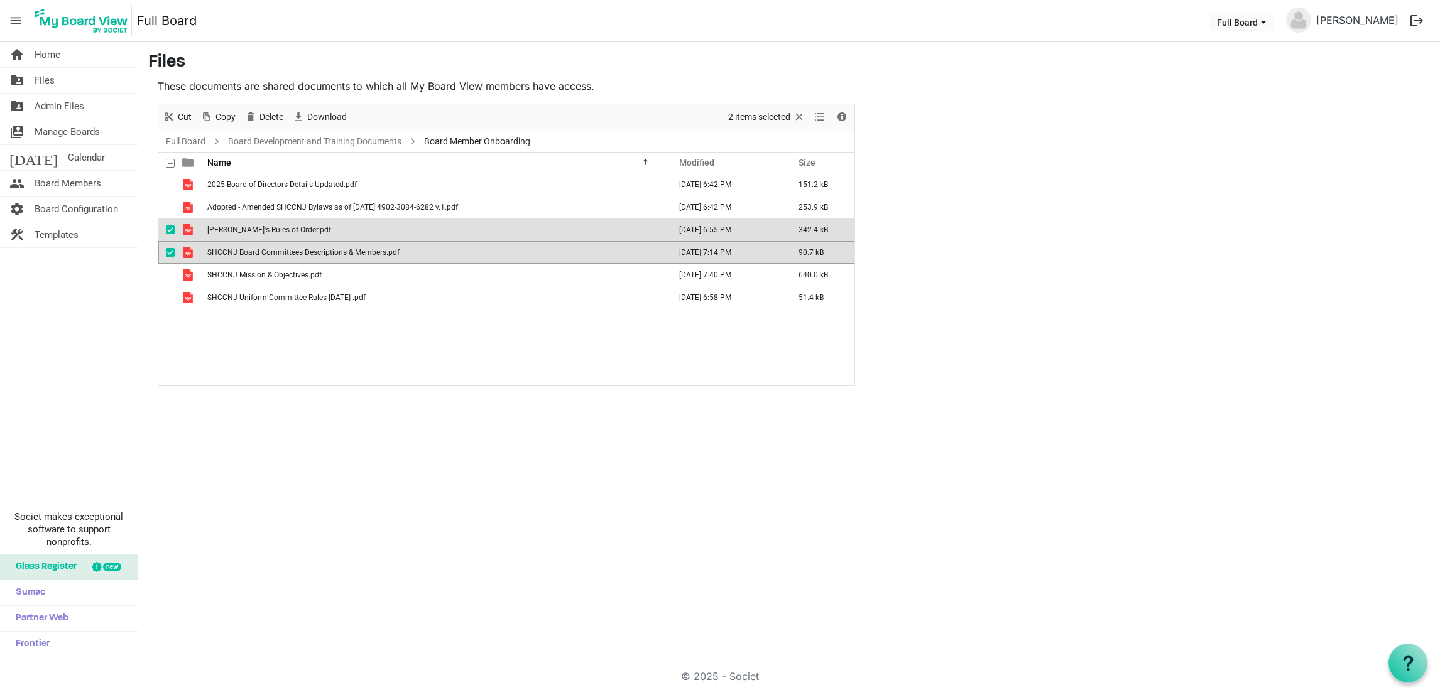
click at [172, 229] on span "checkbox" at bounding box center [170, 230] width 9 height 9
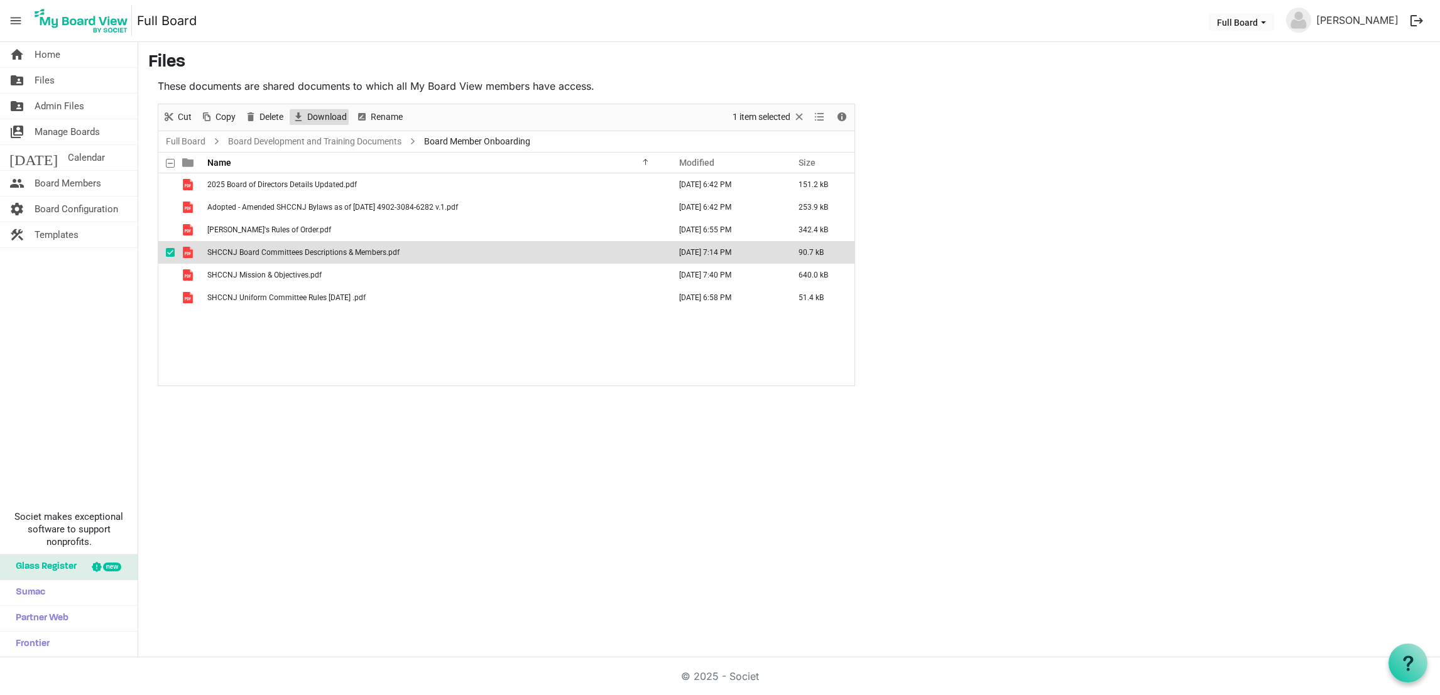
click at [315, 117] on span "Download" at bounding box center [327, 117] width 42 height 16
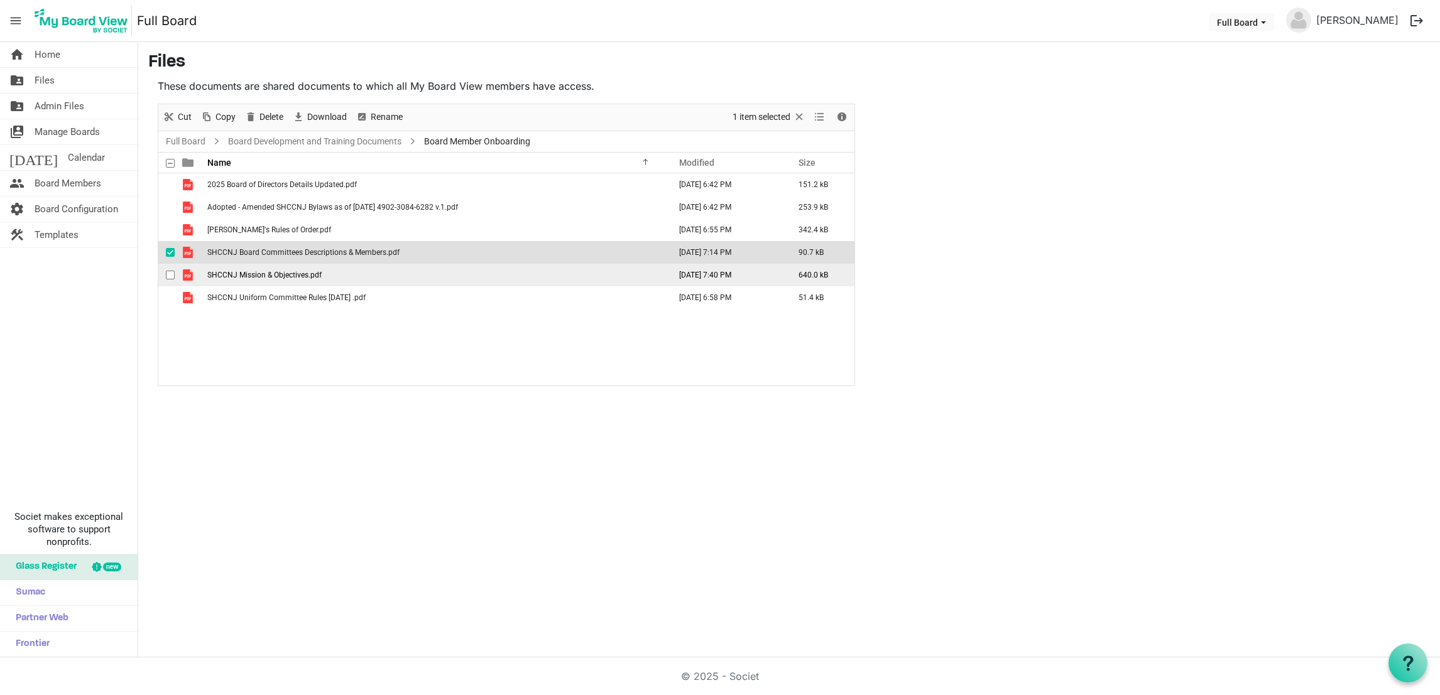
click at [169, 278] on span "checkbox" at bounding box center [170, 275] width 9 height 9
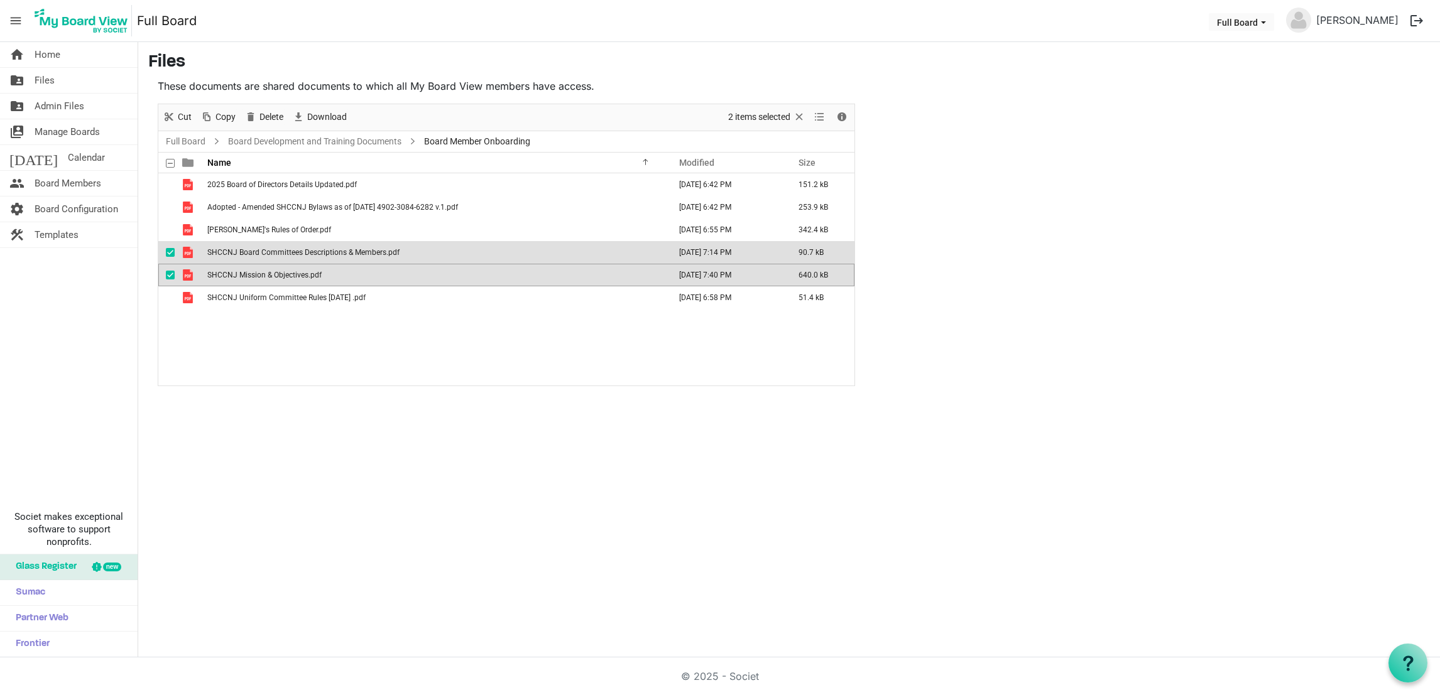
click at [171, 249] on span "checkbox" at bounding box center [170, 252] width 9 height 9
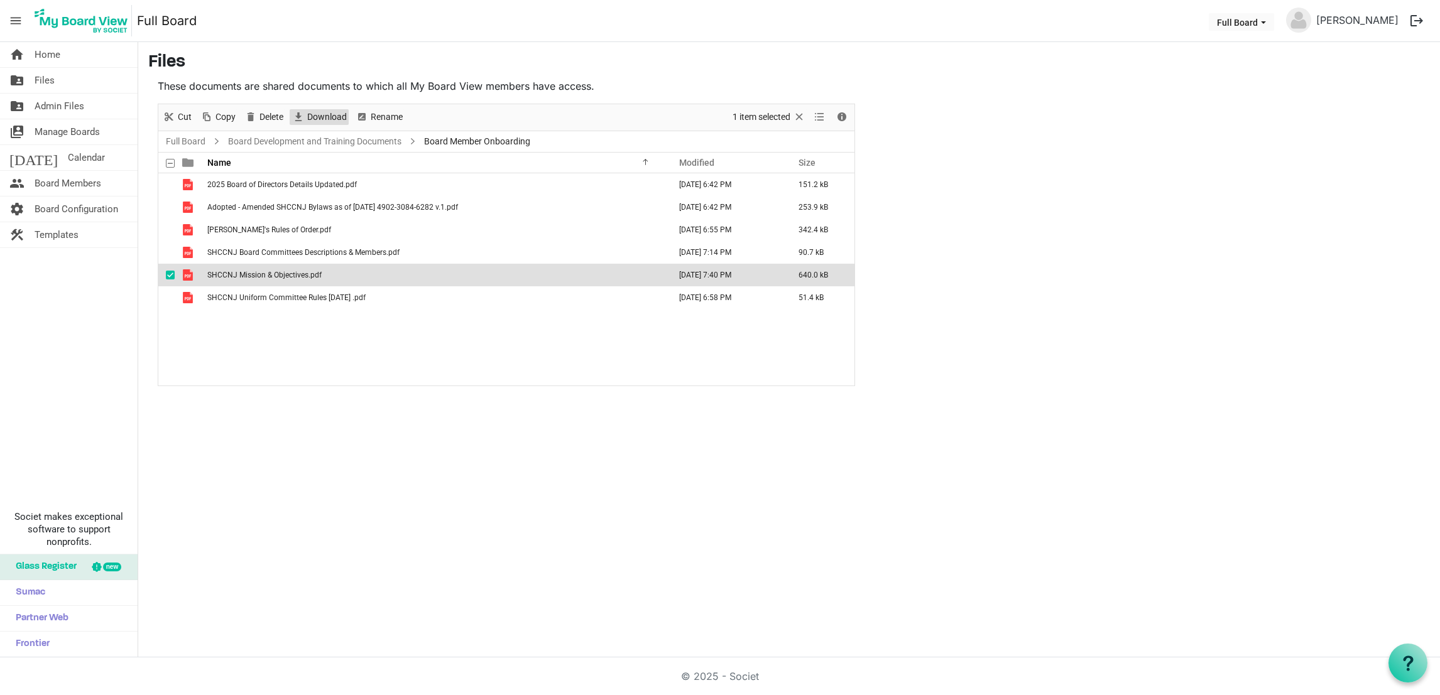
click at [334, 110] on span "Download" at bounding box center [327, 117] width 42 height 16
click at [174, 300] on span "checkbox" at bounding box center [170, 297] width 9 height 9
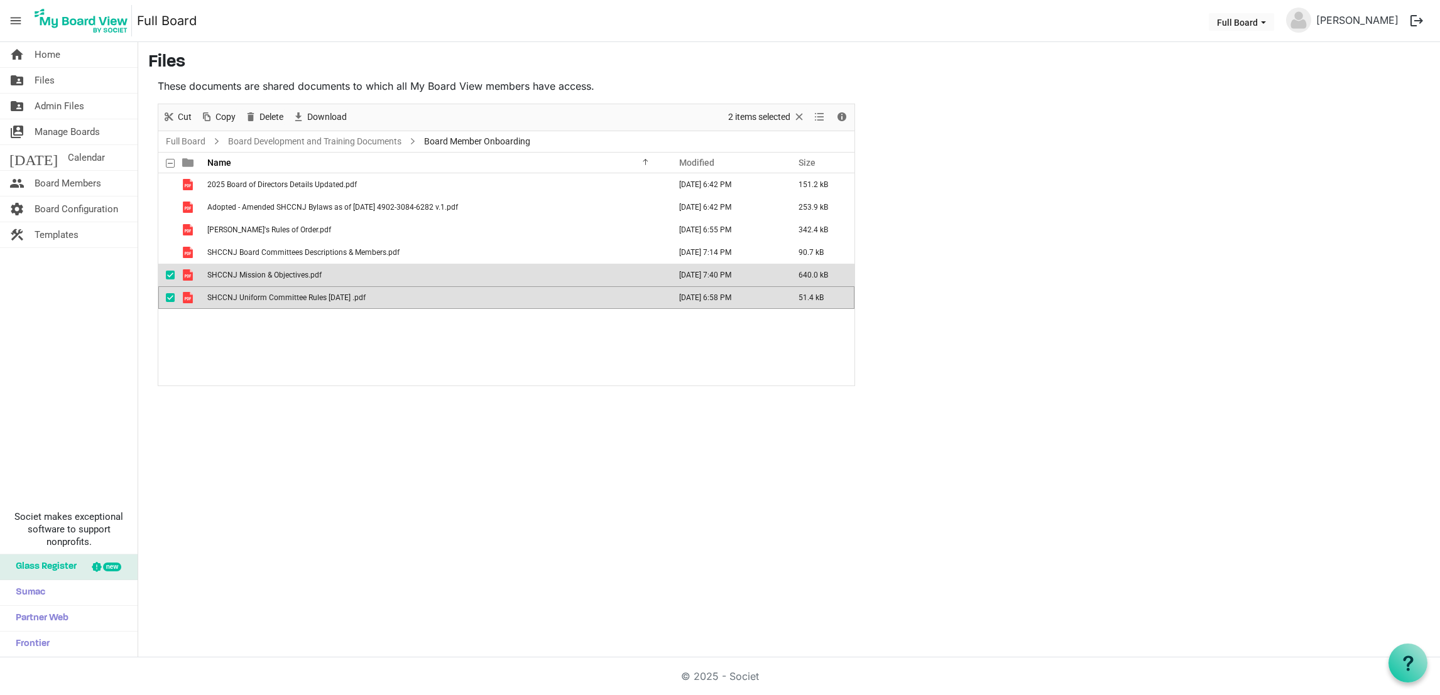
click at [174, 274] on span "checkbox" at bounding box center [170, 275] width 9 height 9
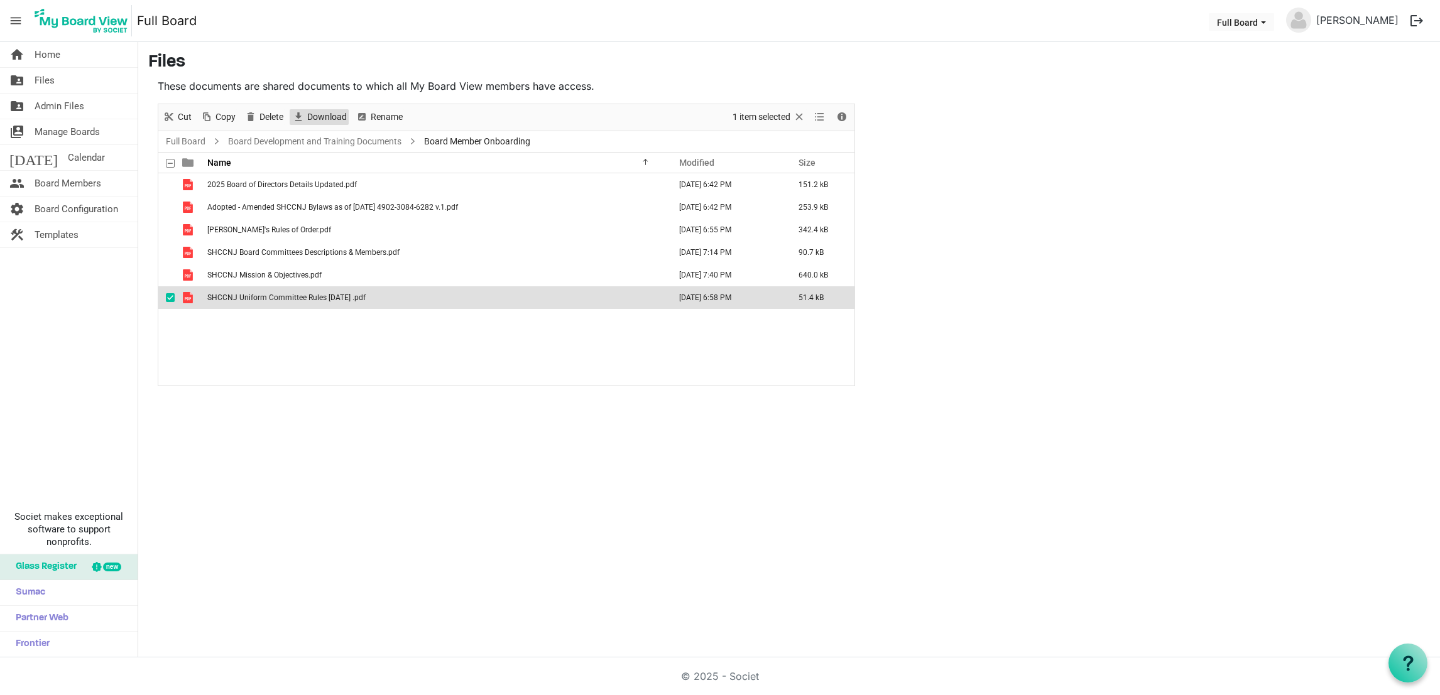
click at [325, 116] on span "Download" at bounding box center [327, 117] width 42 height 16
